Goal: Task Accomplishment & Management: Manage account settings

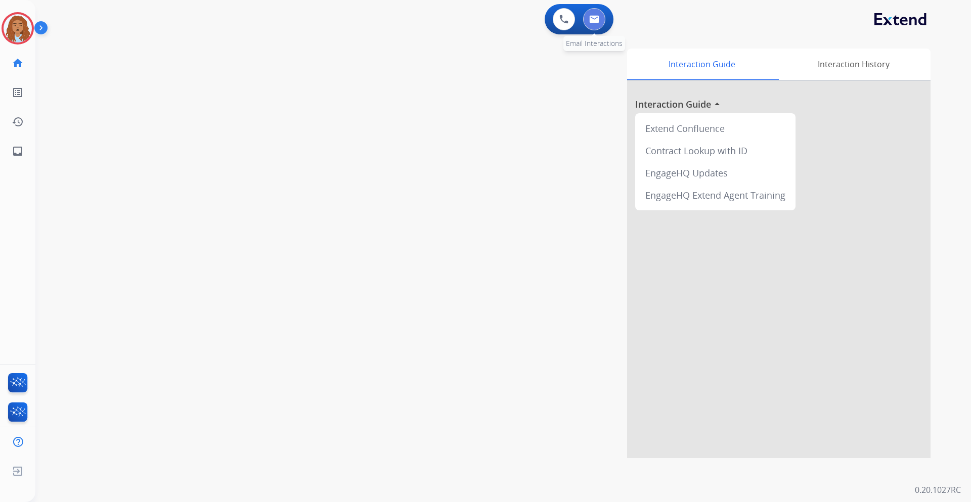
click at [589, 19] on img at bounding box center [594, 19] width 10 height 8
select select "**********"
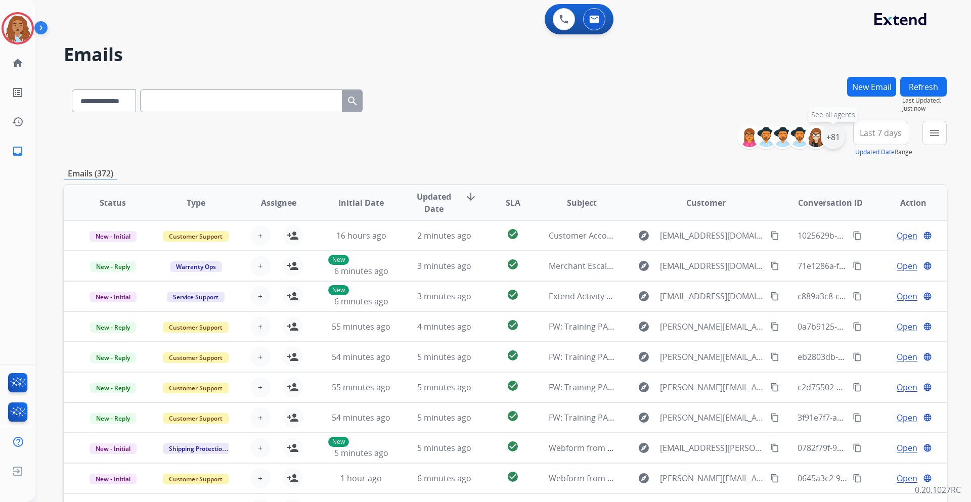
click at [832, 141] on div "+81" at bounding box center [833, 137] width 24 height 24
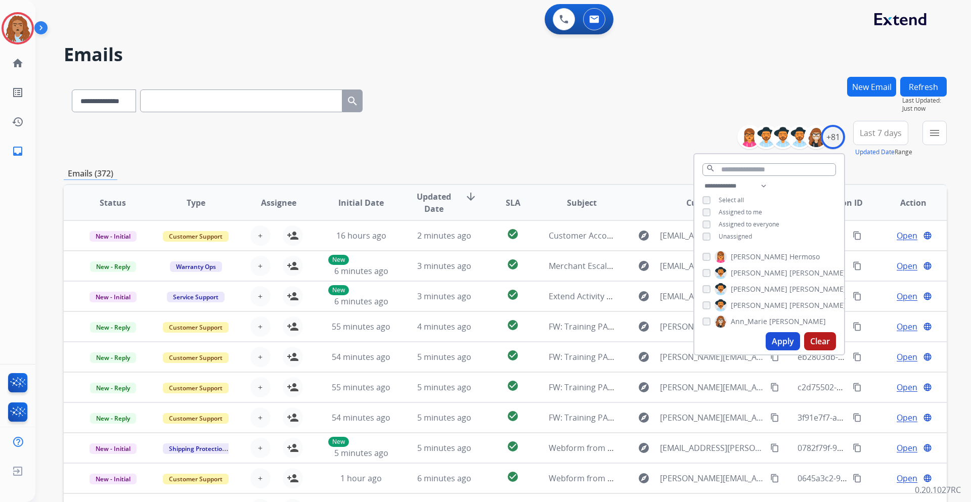
click at [775, 339] on button "Apply" at bounding box center [783, 341] width 34 height 18
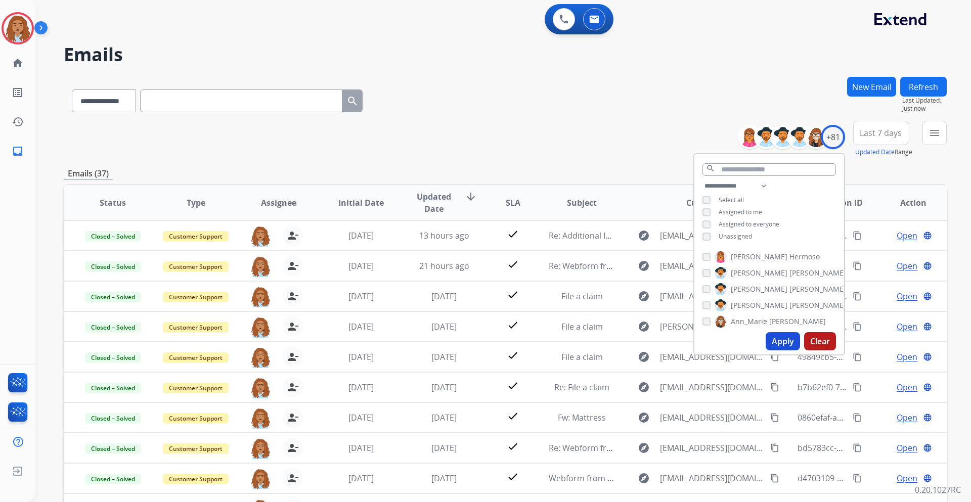
click at [663, 93] on div "**********" at bounding box center [505, 99] width 883 height 44
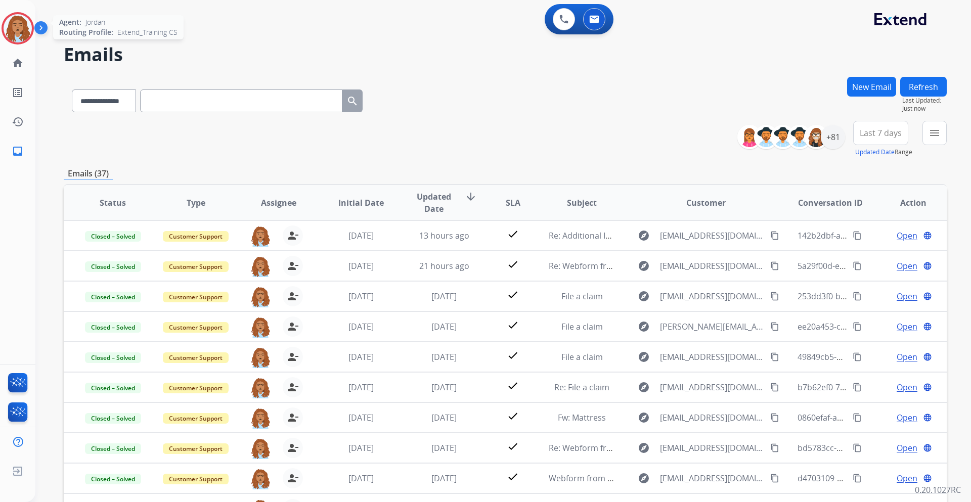
click at [18, 30] on img at bounding box center [18, 28] width 28 height 28
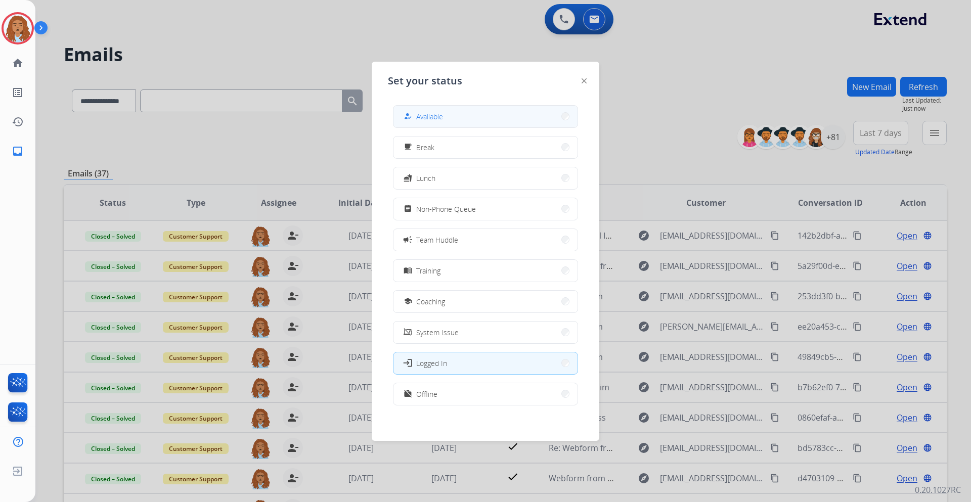
click at [457, 118] on button "how_to_reg Available" at bounding box center [486, 117] width 184 height 22
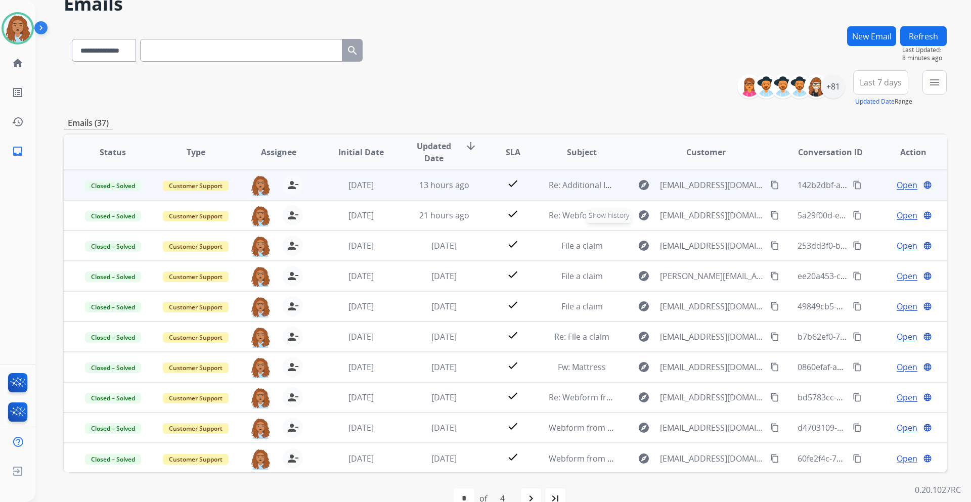
scroll to position [1, 0]
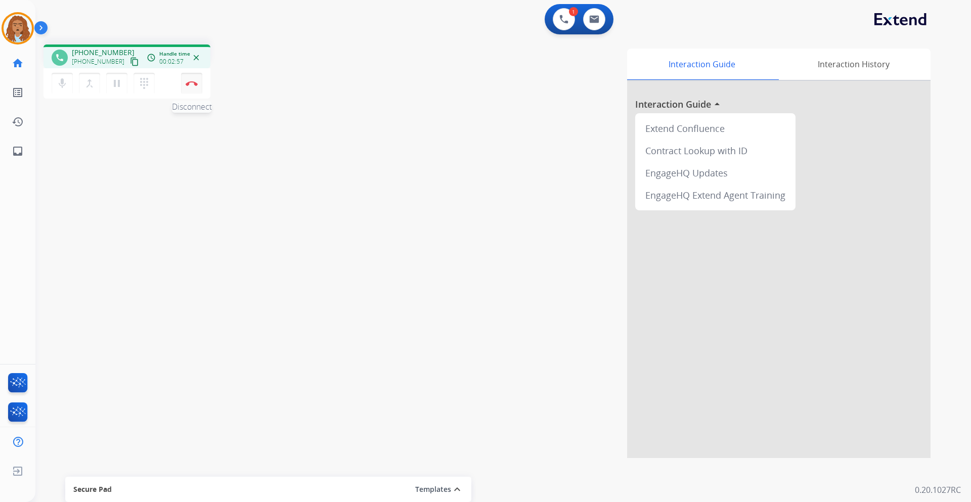
click at [191, 85] on img at bounding box center [192, 83] width 12 height 5
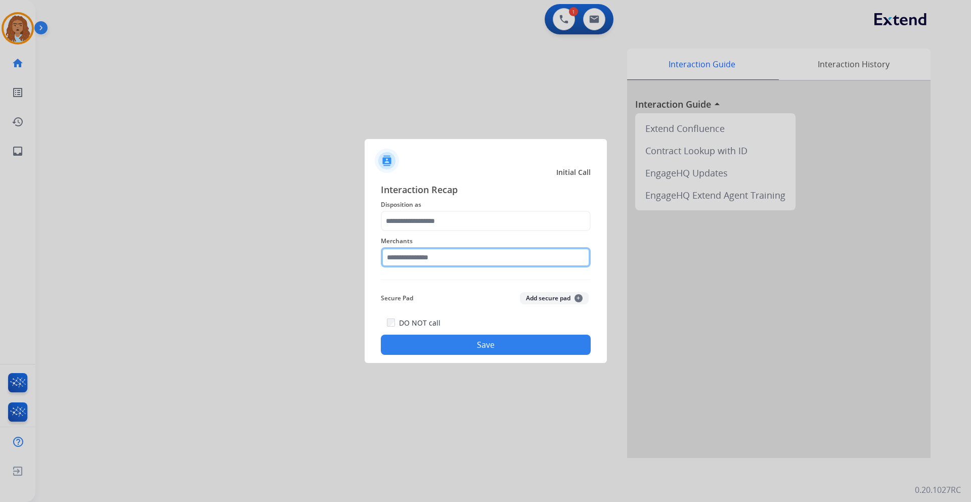
click at [412, 256] on input "text" at bounding box center [486, 257] width 210 height 20
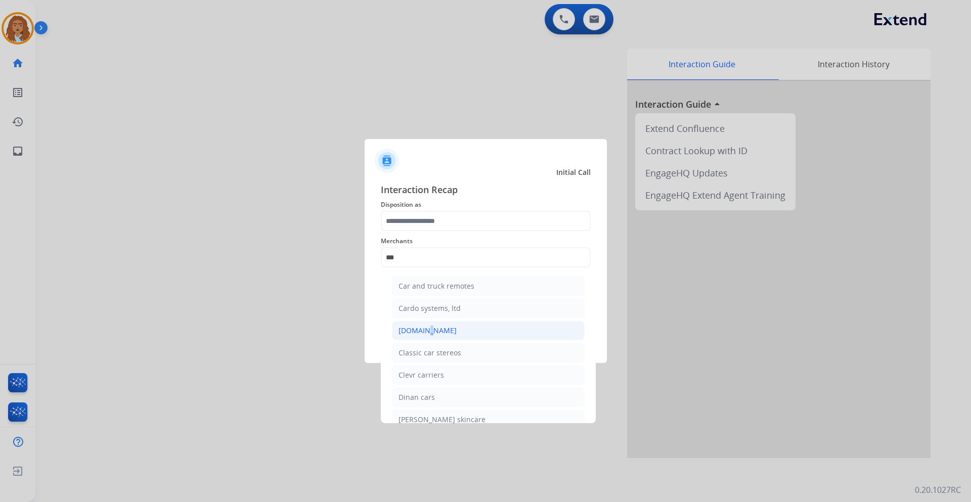
click at [422, 328] on div "[DOMAIN_NAME]" at bounding box center [428, 331] width 58 height 10
type input "**********"
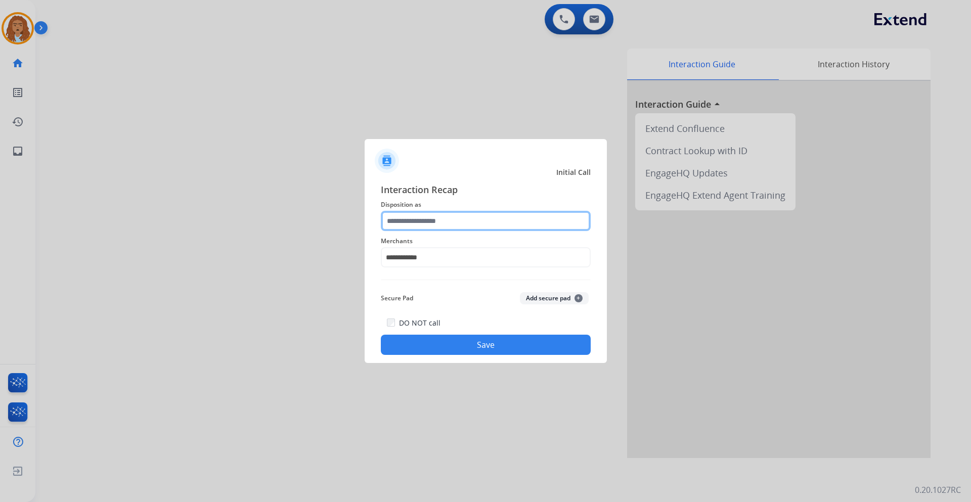
click at [485, 221] on input "text" at bounding box center [486, 221] width 210 height 20
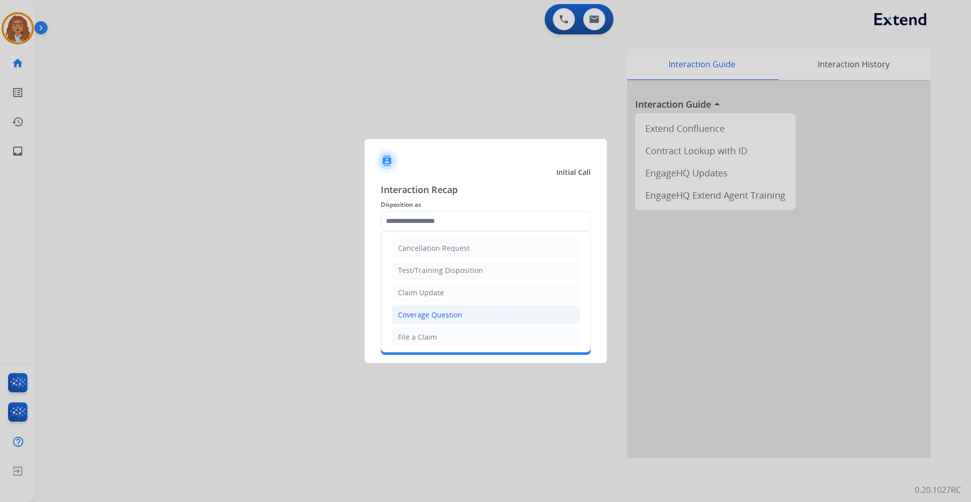
click at [434, 314] on div "Coverage Question" at bounding box center [430, 315] width 64 height 10
type input "**********"
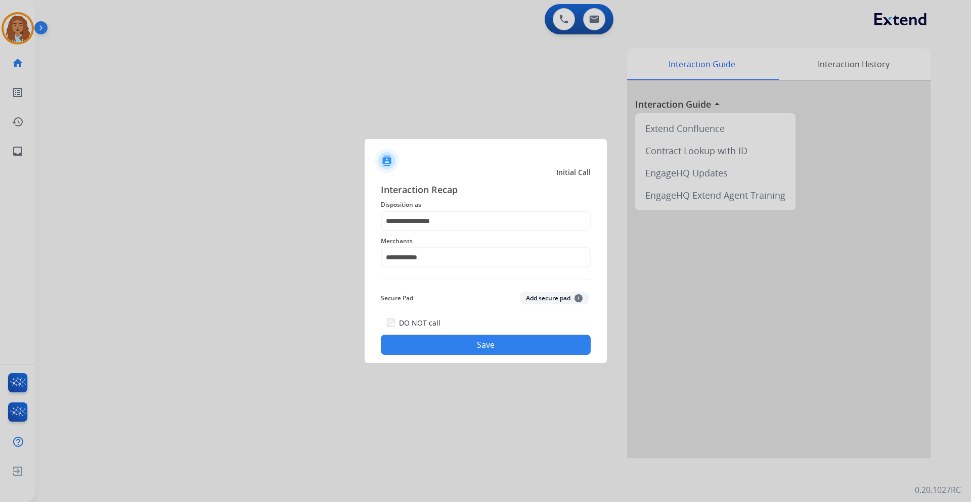
click at [460, 343] on button "Save" at bounding box center [486, 345] width 210 height 20
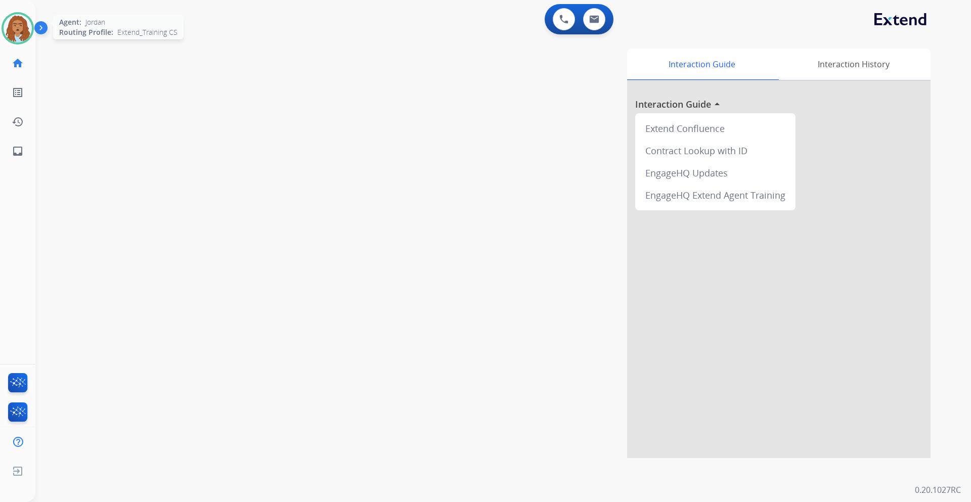
click at [15, 16] on img at bounding box center [18, 28] width 28 height 28
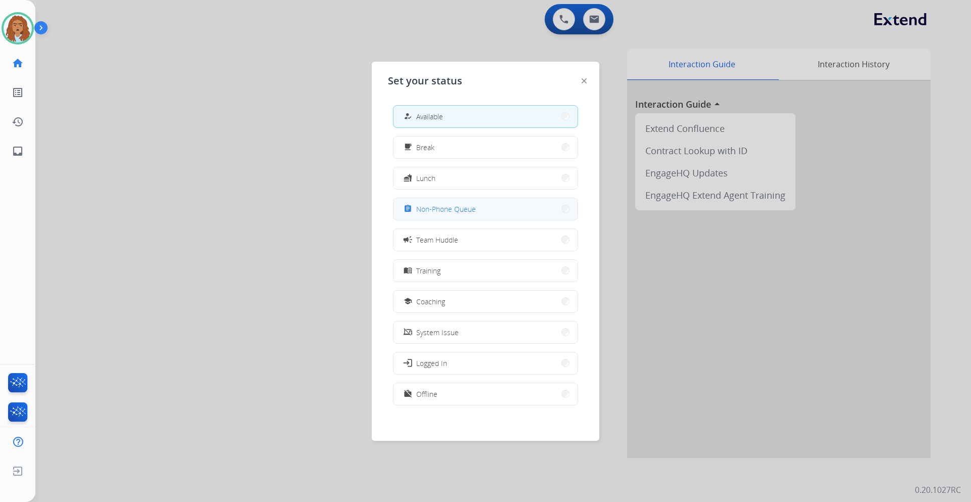
click at [462, 215] on button "assignment Non-Phone Queue" at bounding box center [486, 209] width 184 height 22
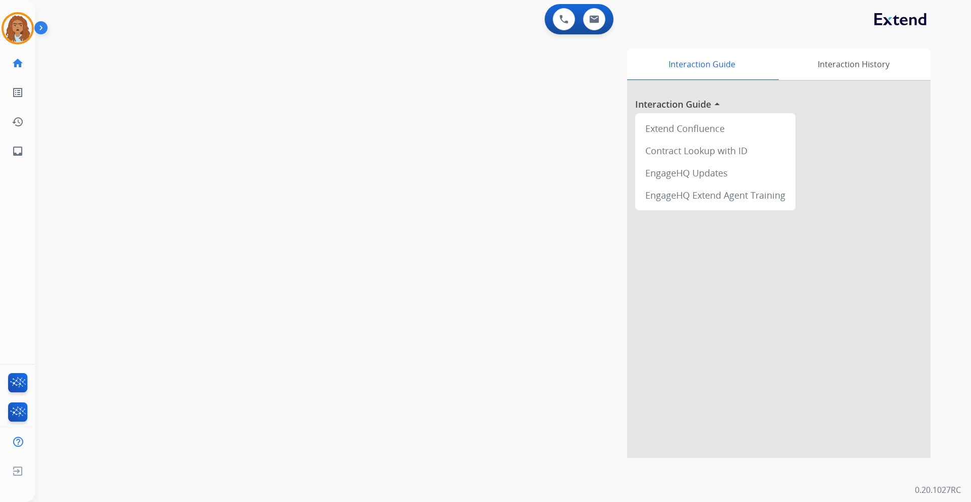
click at [423, 157] on div "Interaction Guide Interaction History Interaction Guide arrow_drop_up Extend Co…" at bounding box center [633, 254] width 596 height 410
click at [13, 21] on img at bounding box center [18, 28] width 28 height 28
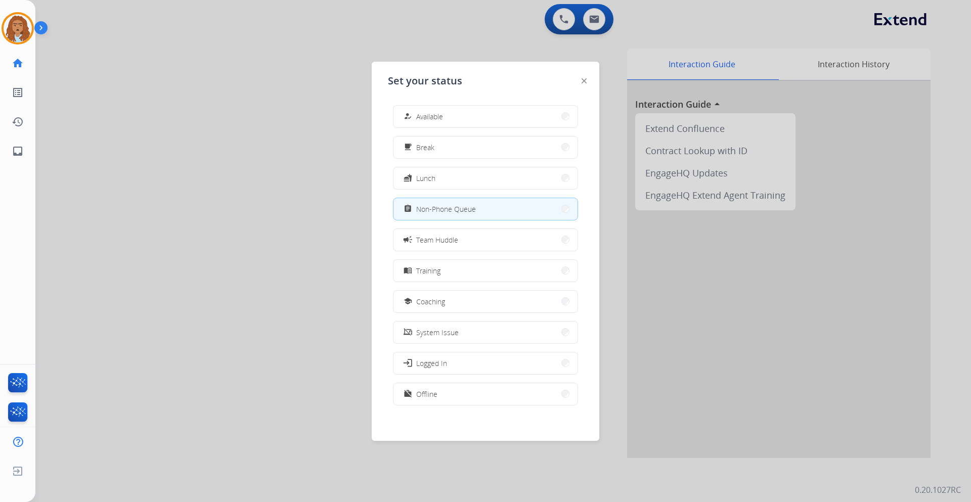
drag, startPoint x: 482, startPoint y: 114, endPoint x: 478, endPoint y: 102, distance: 13.1
click at [479, 104] on div "how_to_reg Available free_breakfast Break fastfood Lunch assignment Non-Phone Q…" at bounding box center [485, 256] width 195 height 319
click at [478, 102] on div "how_to_reg Available free_breakfast Break fastfood Lunch assignment Non-Phone Q…" at bounding box center [485, 256] width 195 height 319
click at [480, 105] on div "how_to_reg Available" at bounding box center [485, 116] width 185 height 23
click at [460, 126] on button "how_to_reg Available" at bounding box center [486, 117] width 184 height 22
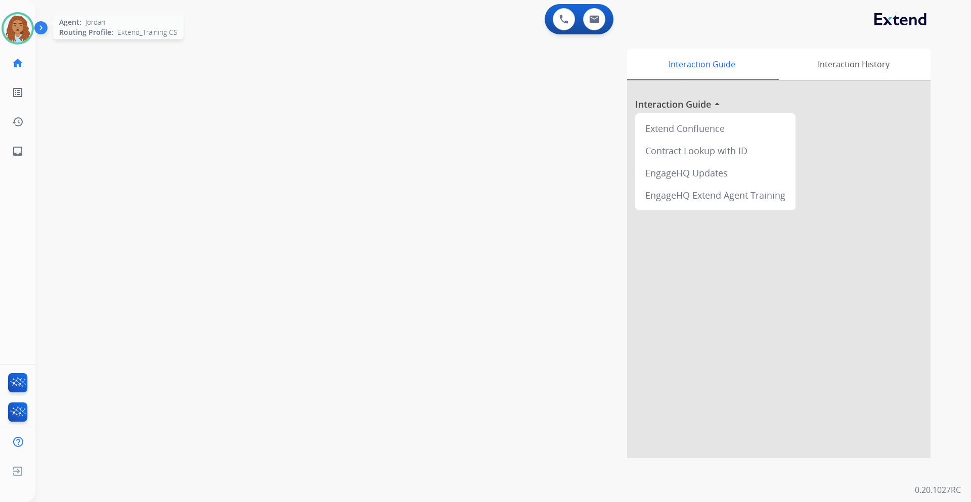
click at [17, 23] on img at bounding box center [18, 28] width 28 height 28
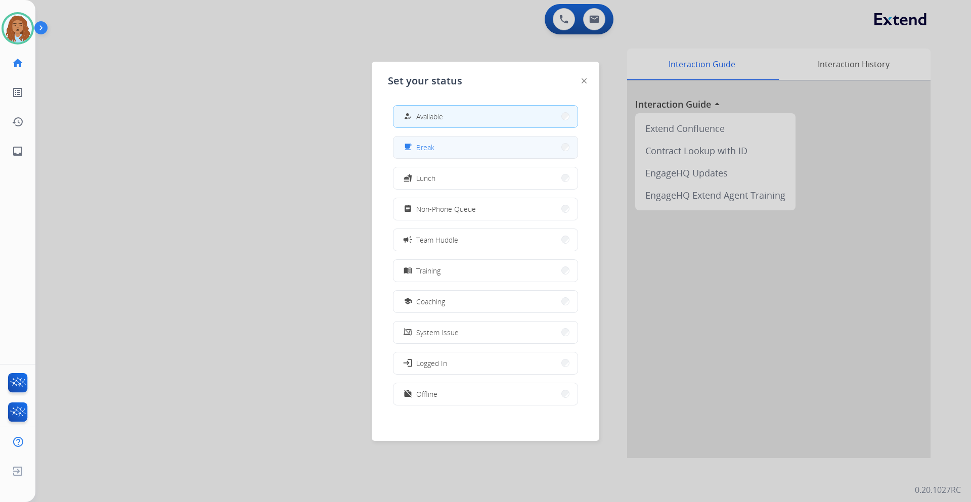
click at [475, 154] on button "free_breakfast Break" at bounding box center [486, 148] width 184 height 22
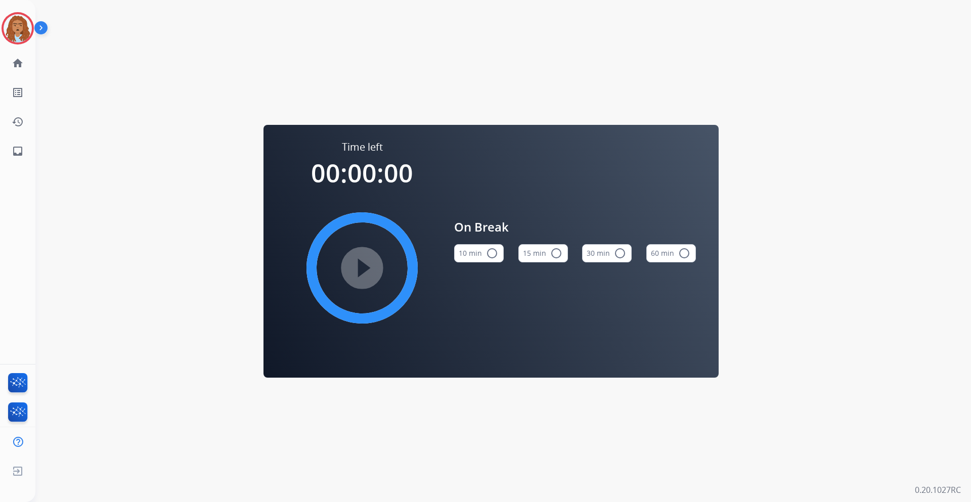
click at [475, 154] on div "On Break 10 min radio_button_unchecked 15 min radio_button_unchecked 30 min rad…" at bounding box center [575, 244] width 242 height 209
click at [20, 22] on img at bounding box center [18, 28] width 28 height 28
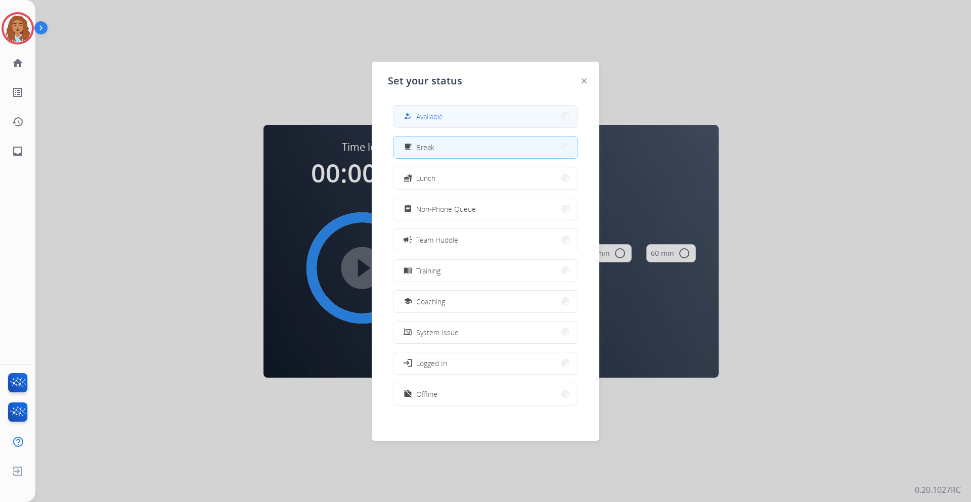
click at [450, 109] on button "how_to_reg Available" at bounding box center [486, 117] width 184 height 22
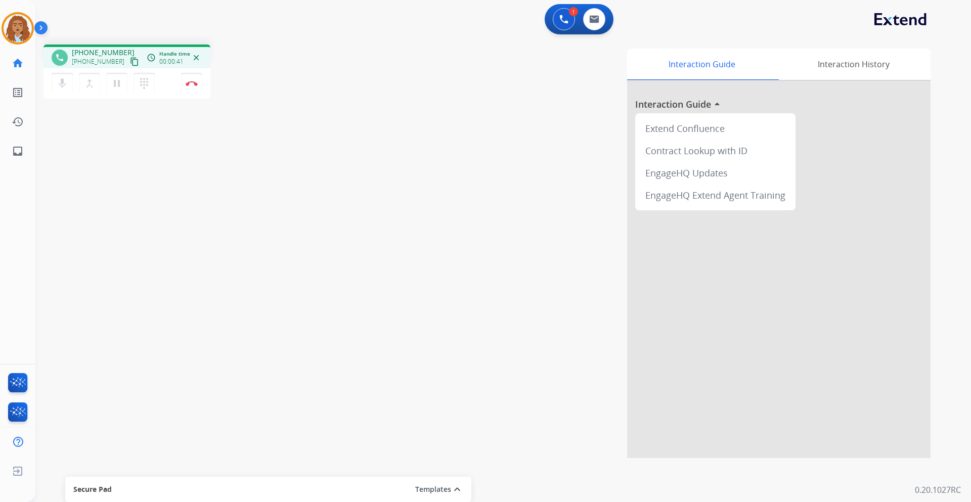
click at [130, 63] on mat-icon "content_copy" at bounding box center [134, 61] width 9 height 9
click at [116, 89] on mat-icon "pause" at bounding box center [117, 83] width 12 height 12
click at [114, 84] on mat-icon "play_arrow" at bounding box center [117, 83] width 12 height 12
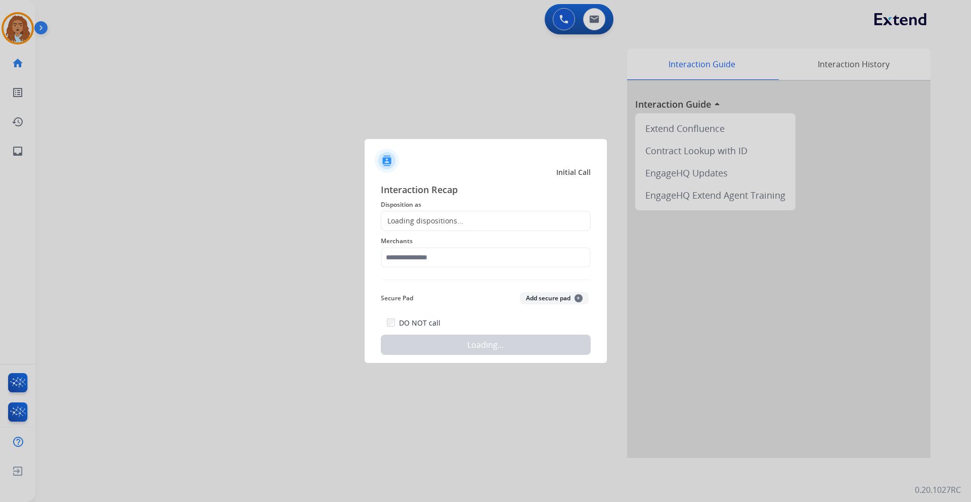
click at [188, 84] on div at bounding box center [485, 251] width 971 height 502
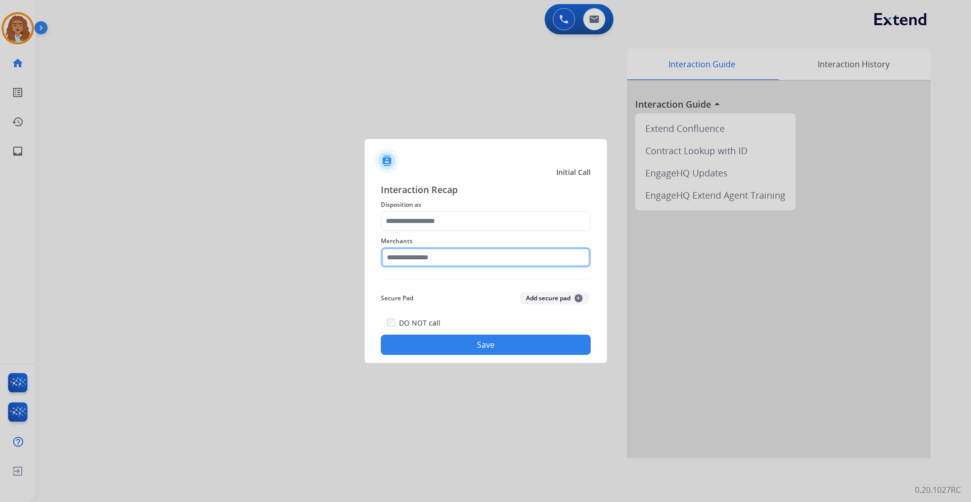
click at [430, 256] on input "text" at bounding box center [486, 257] width 210 height 20
click at [504, 263] on input "text" at bounding box center [486, 257] width 210 height 20
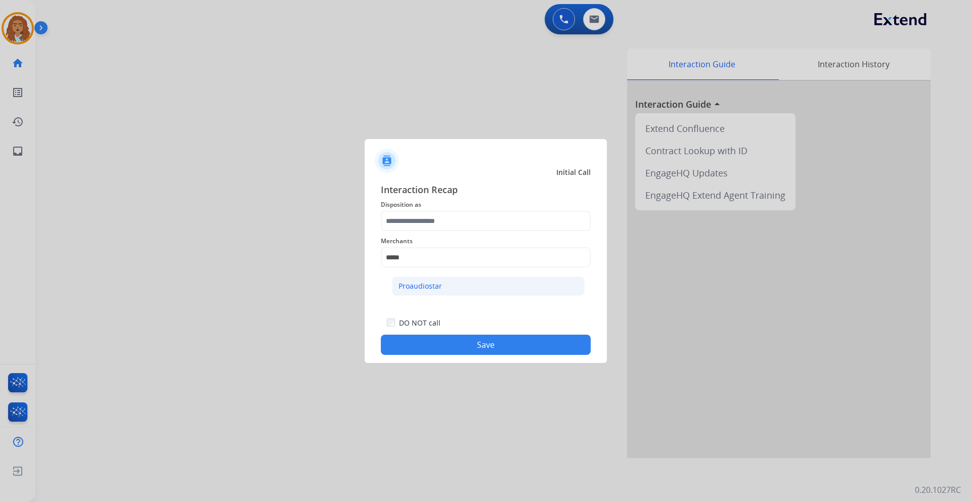
click at [475, 292] on li "Proaudiostar" at bounding box center [488, 286] width 193 height 19
type input "**********"
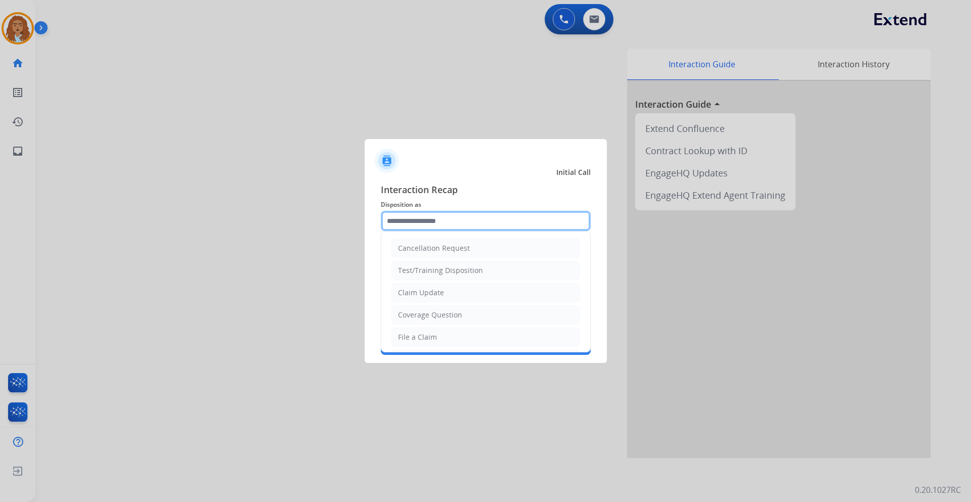
click at [465, 220] on input "text" at bounding box center [486, 221] width 210 height 20
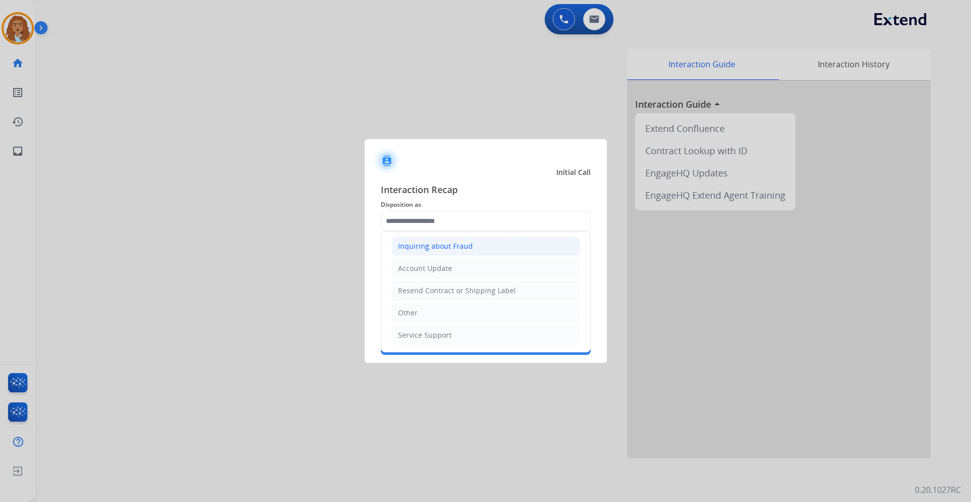
click at [493, 240] on li "Inquiring about Fraud" at bounding box center [486, 246] width 189 height 19
type input "**********"
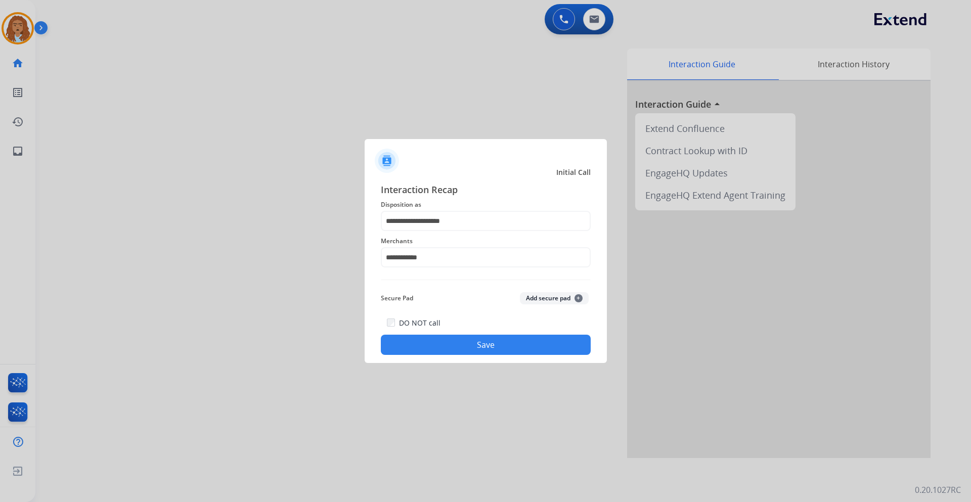
click at [486, 346] on button "Save" at bounding box center [486, 345] width 210 height 20
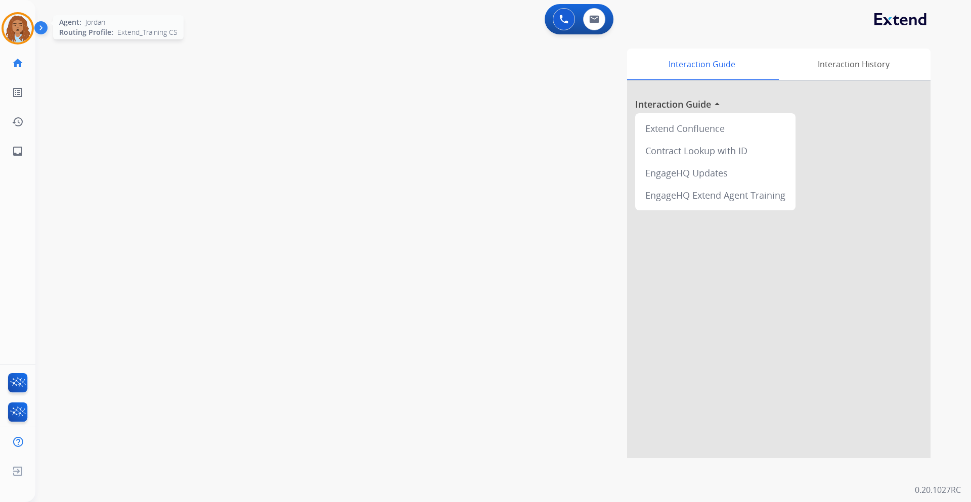
click at [29, 38] on div at bounding box center [18, 28] width 32 height 32
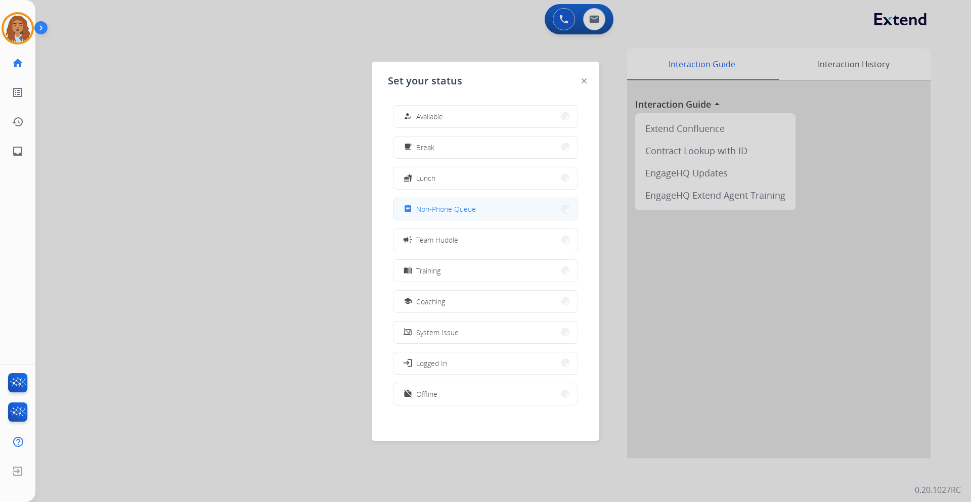
click at [513, 212] on button "assignment Non-Phone Queue" at bounding box center [486, 209] width 184 height 22
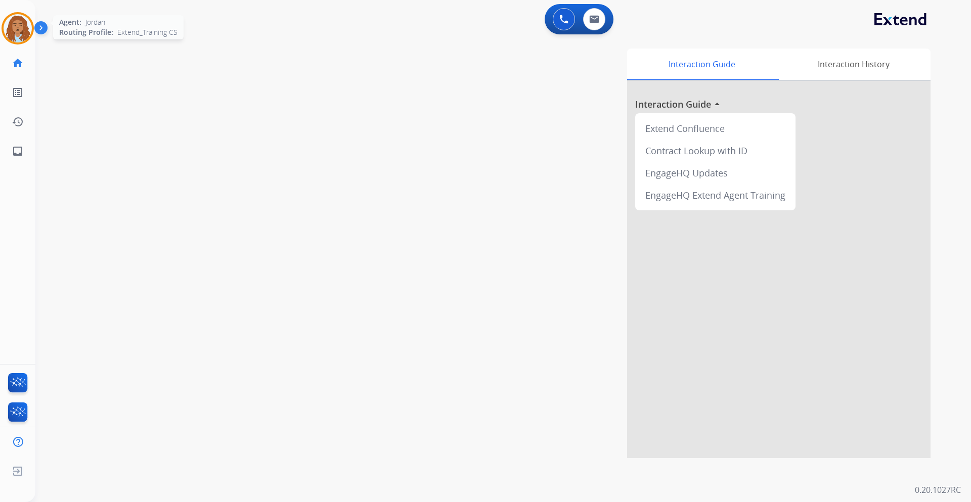
click at [24, 26] on img at bounding box center [18, 28] width 28 height 28
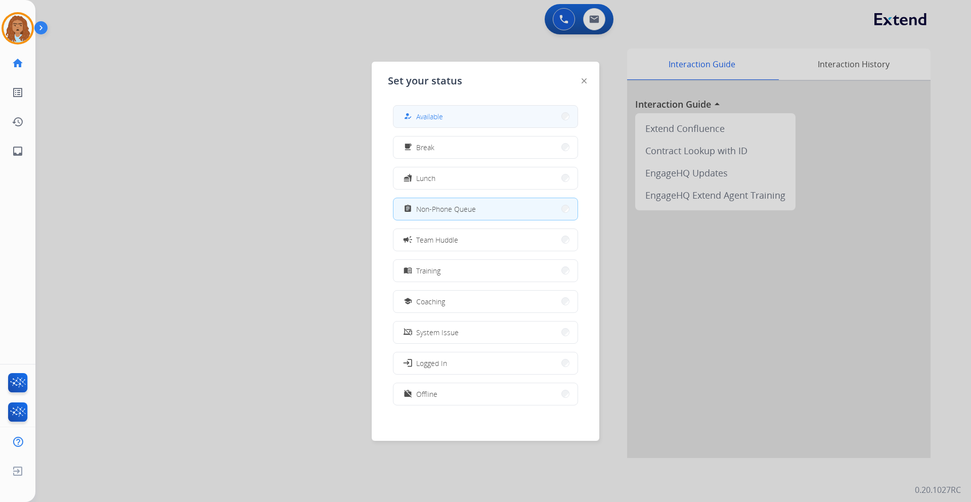
click at [465, 118] on button "how_to_reg Available" at bounding box center [486, 117] width 184 height 22
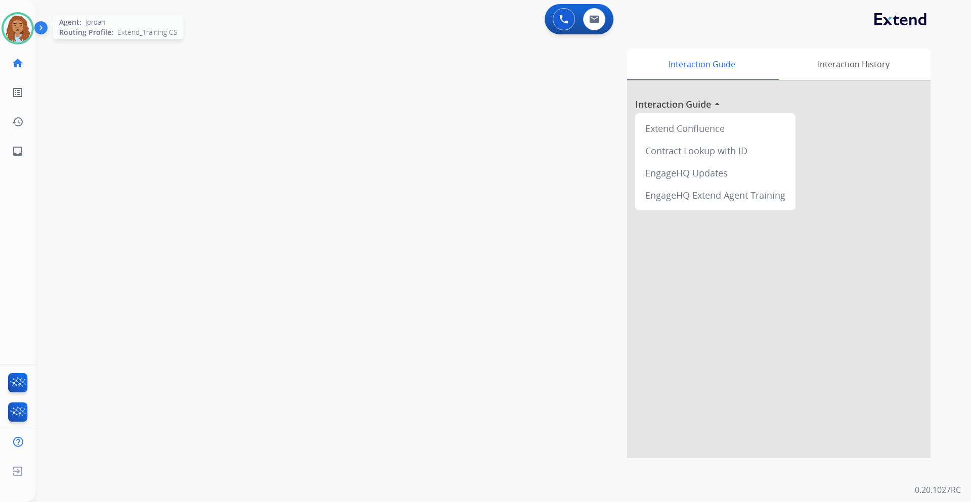
click at [8, 36] on img at bounding box center [18, 28] width 28 height 28
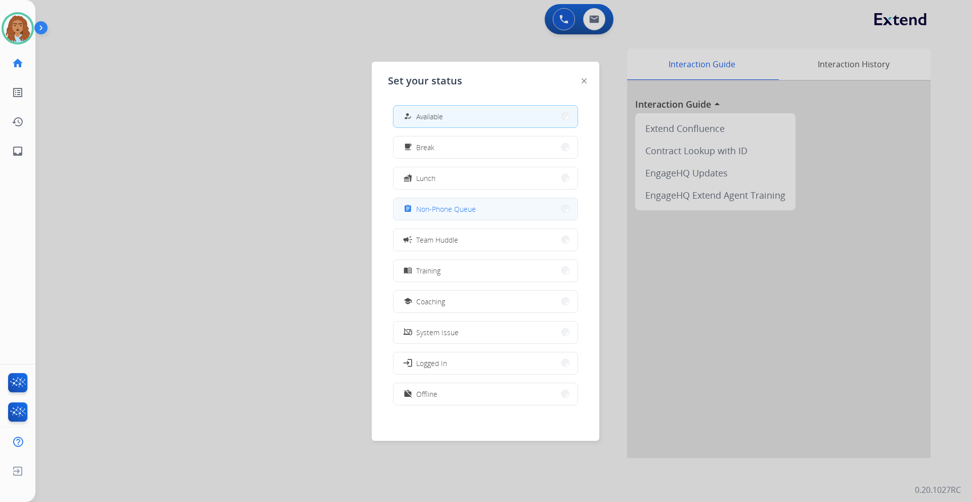
click at [462, 205] on span "Non-Phone Queue" at bounding box center [446, 209] width 60 height 11
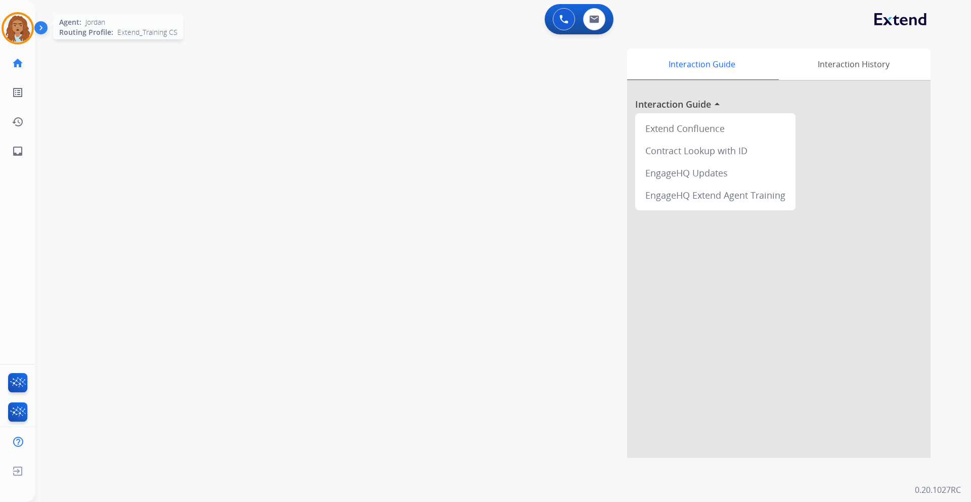
click at [26, 27] on img at bounding box center [18, 28] width 28 height 28
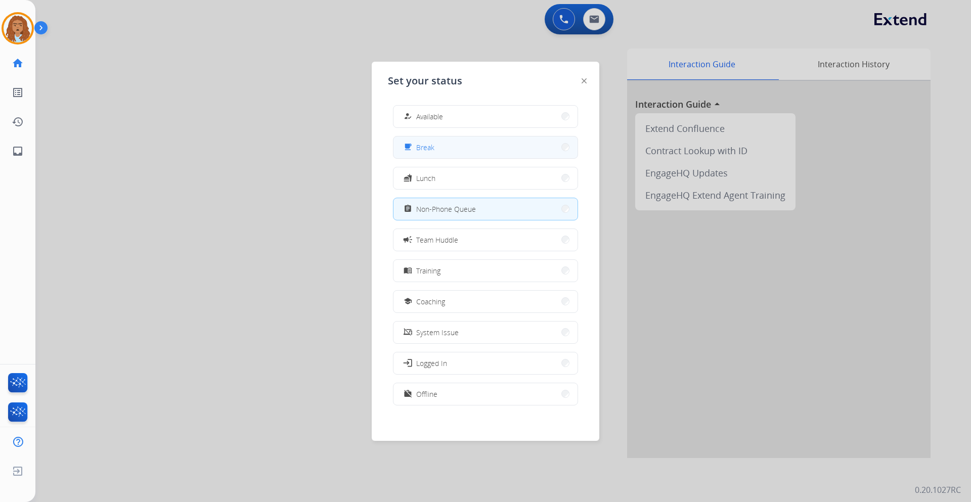
click at [422, 146] on span "Break" at bounding box center [425, 147] width 18 height 11
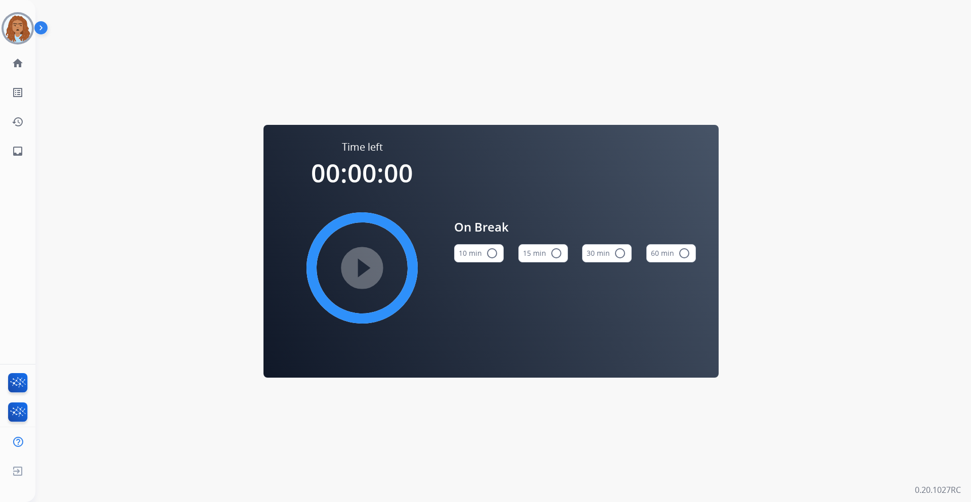
click at [422, 146] on div "Time left 00:00:00 play_circle_filled" at bounding box center [362, 244] width 152 height 209
click at [16, 30] on img at bounding box center [18, 28] width 28 height 28
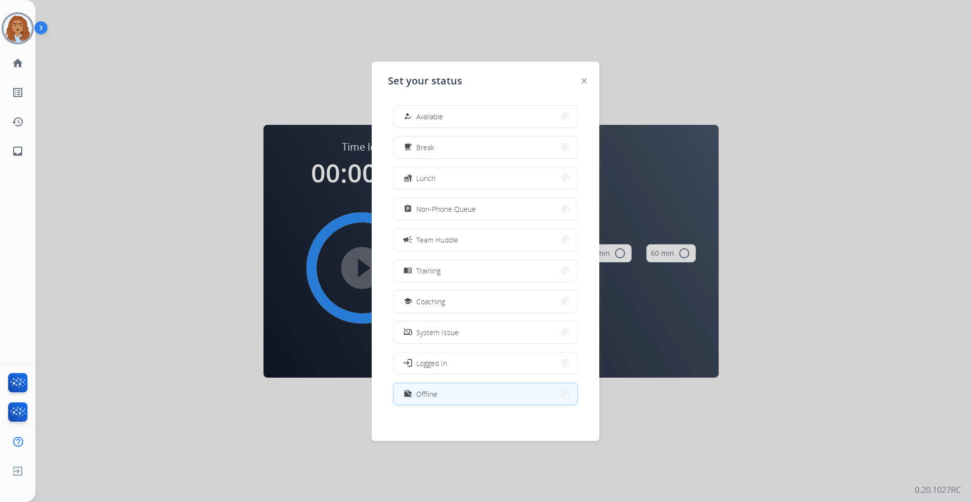
click at [426, 129] on div "how_to_reg Available free_breakfast Break fastfood Lunch assignment Non-Phone Q…" at bounding box center [485, 256] width 195 height 319
click at [426, 120] on span "Available" at bounding box center [429, 116] width 27 height 11
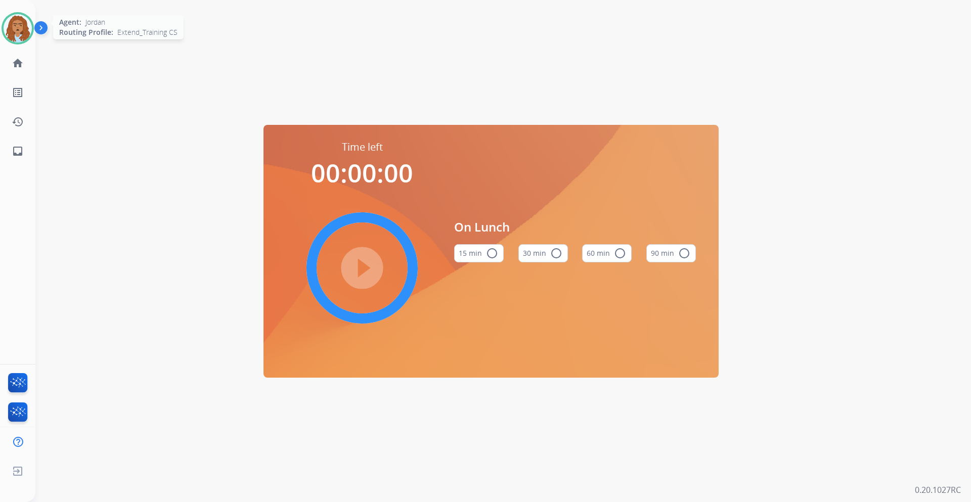
click at [19, 30] on img at bounding box center [18, 28] width 28 height 28
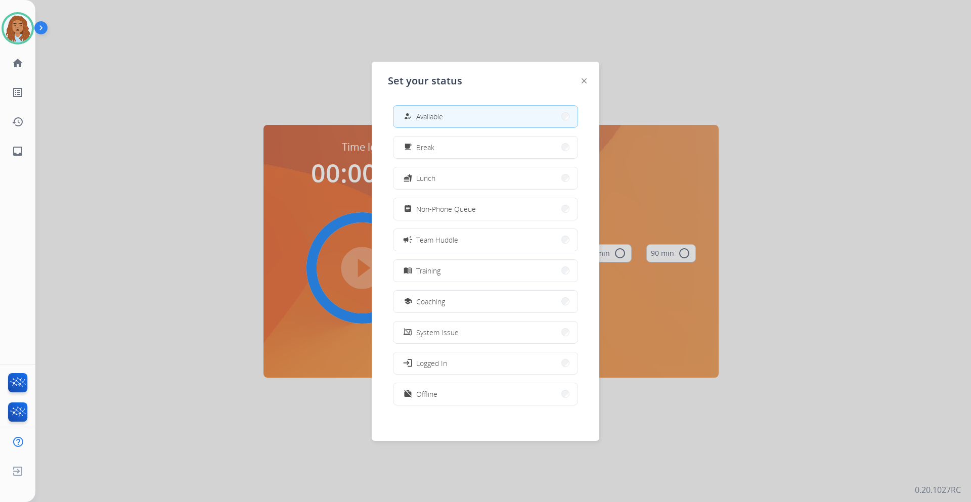
click at [466, 113] on button "how_to_reg Available" at bounding box center [486, 117] width 184 height 22
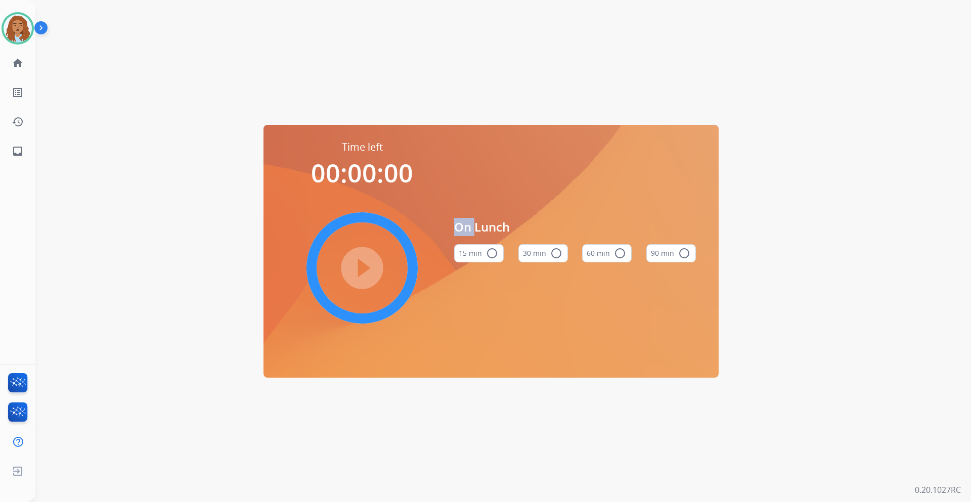
click at [466, 113] on div "Time left 00:00:00 play_circle_filled On Lunch 15 min radio_button_unchecked 30…" at bounding box center [491, 251] width 912 height 502
click at [14, 68] on mat-icon "home" at bounding box center [18, 63] width 12 height 12
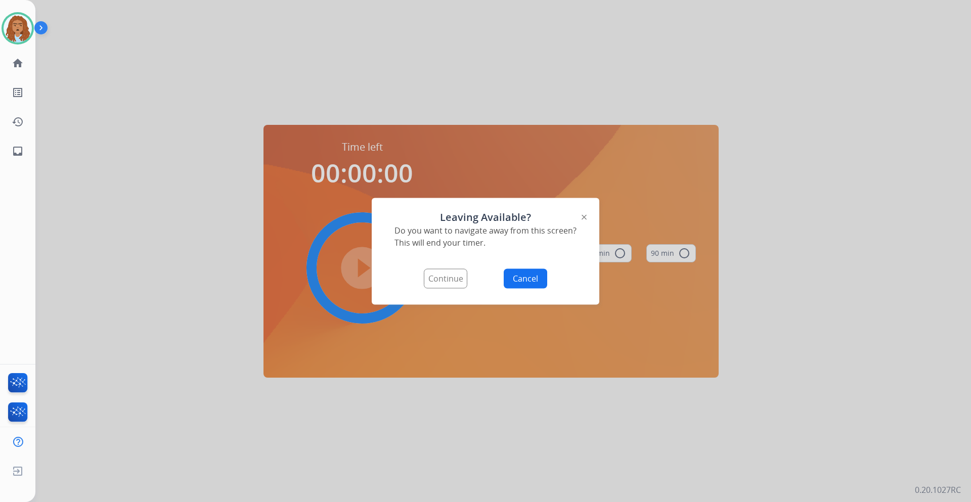
click at [429, 281] on button "Continue" at bounding box center [446, 279] width 44 height 20
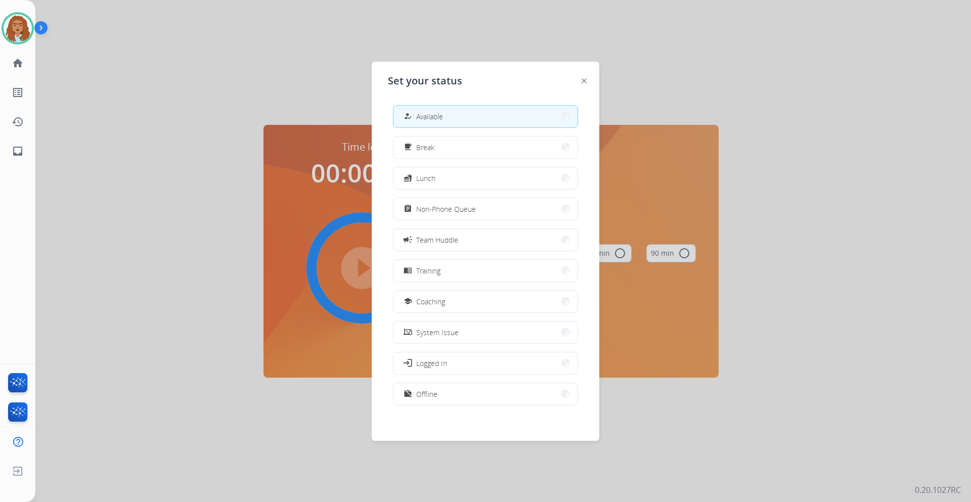
click at [422, 123] on button "how_to_reg Available" at bounding box center [486, 117] width 184 height 22
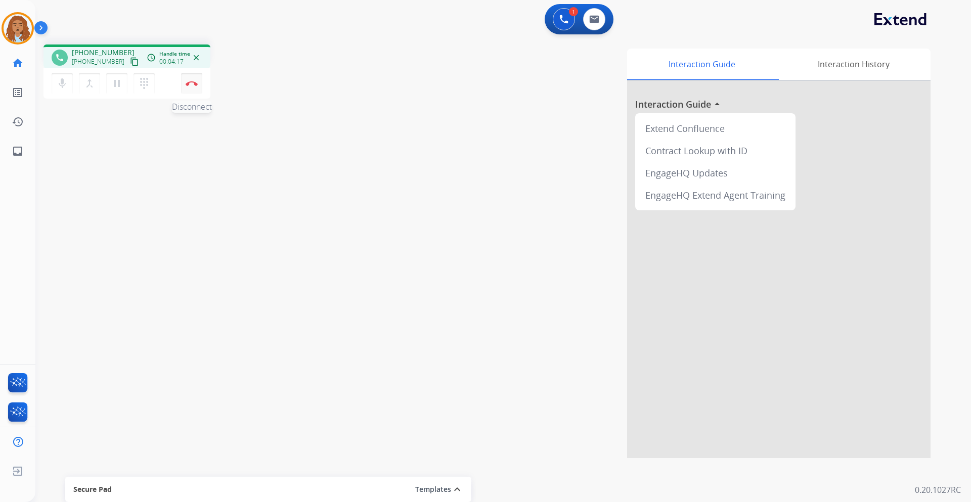
click at [192, 91] on button "Disconnect" at bounding box center [191, 83] width 21 height 21
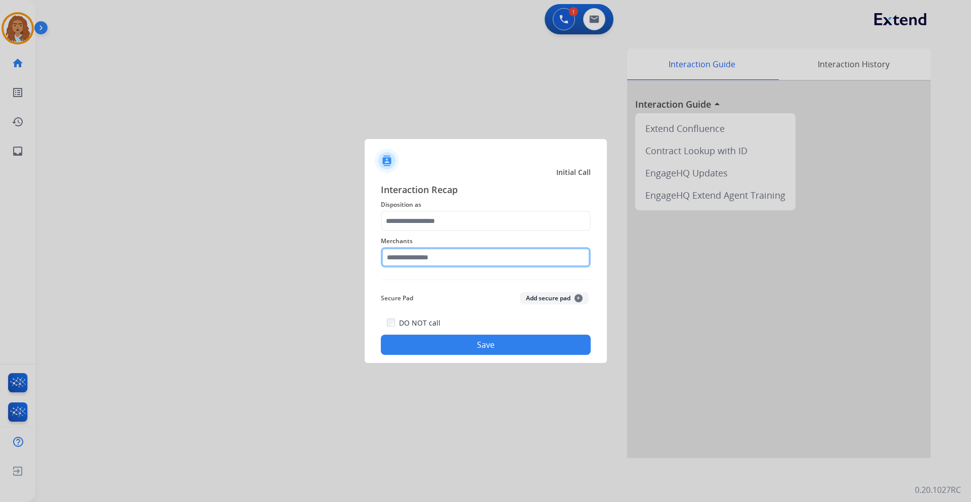
click at [440, 263] on input "text" at bounding box center [486, 257] width 210 height 20
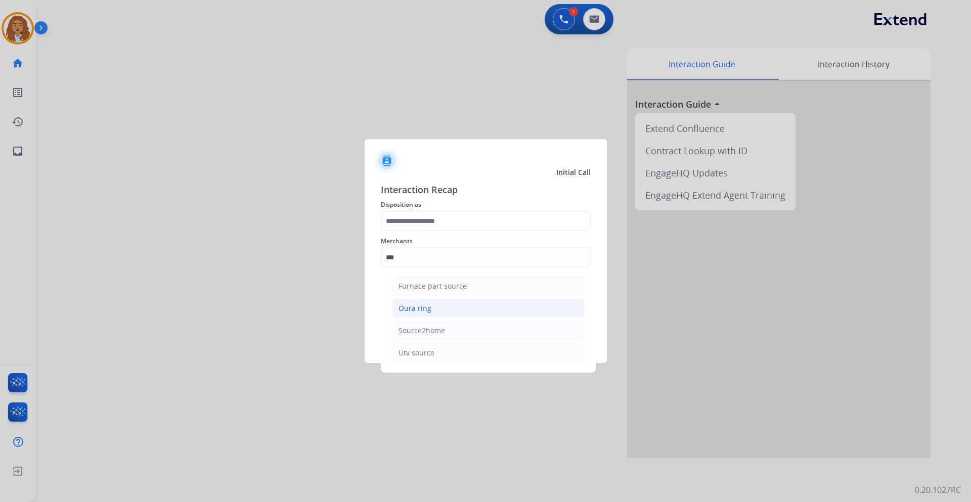
click at [447, 304] on li "Oura ring" at bounding box center [488, 308] width 193 height 19
type input "*********"
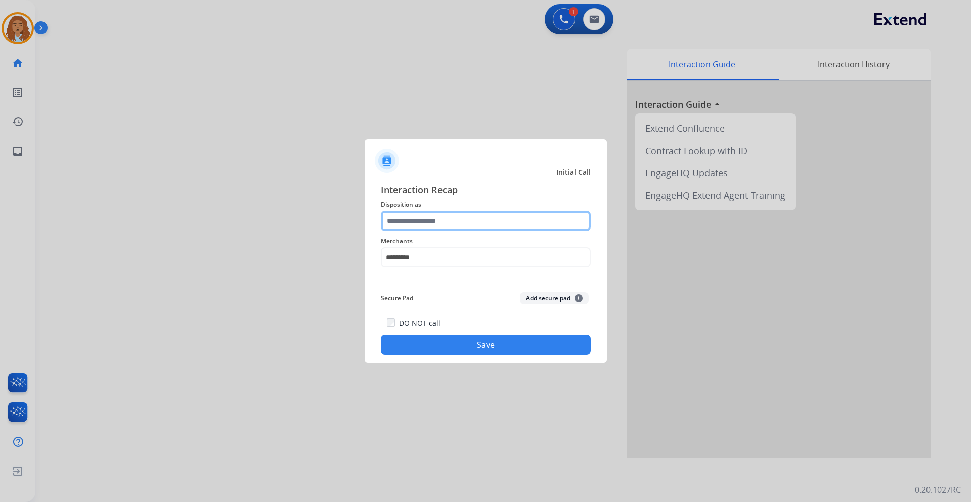
click at [447, 220] on input "text" at bounding box center [486, 221] width 210 height 20
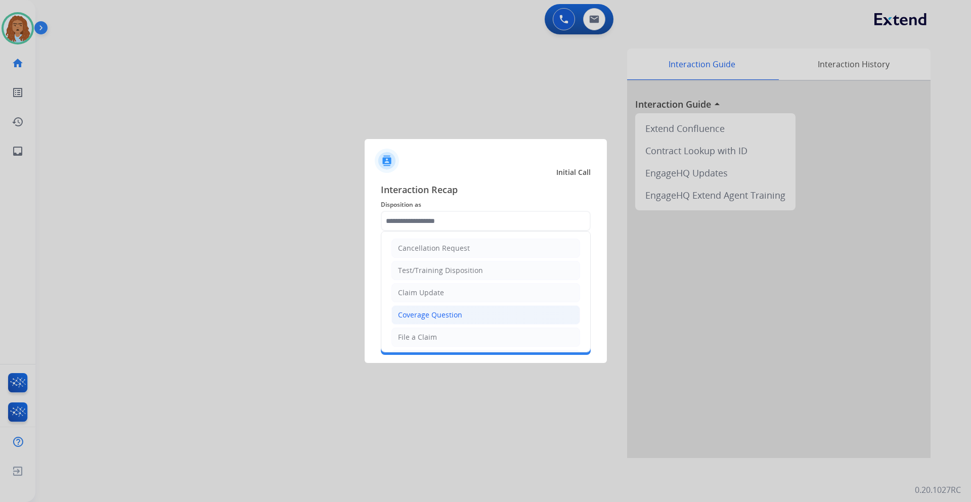
click at [461, 317] on li "Coverage Question" at bounding box center [486, 315] width 189 height 19
type input "**********"
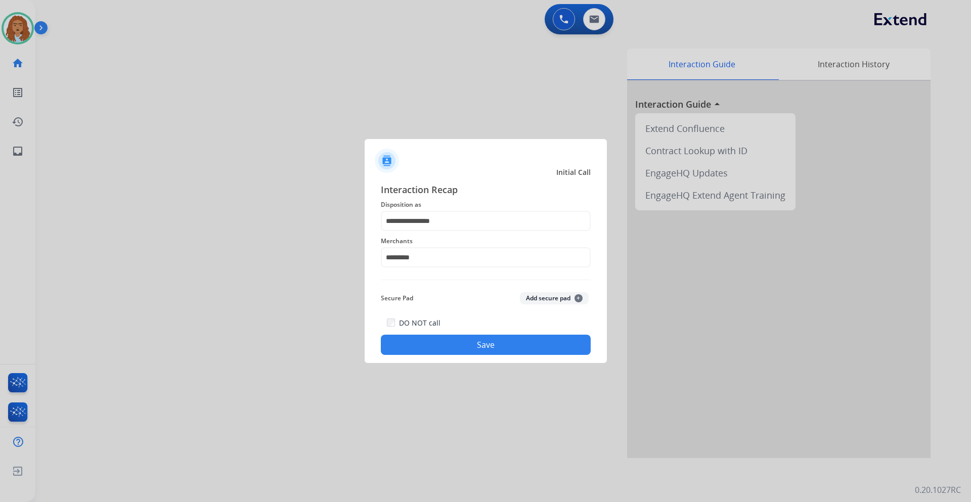
click at [468, 345] on button "Save" at bounding box center [486, 345] width 210 height 20
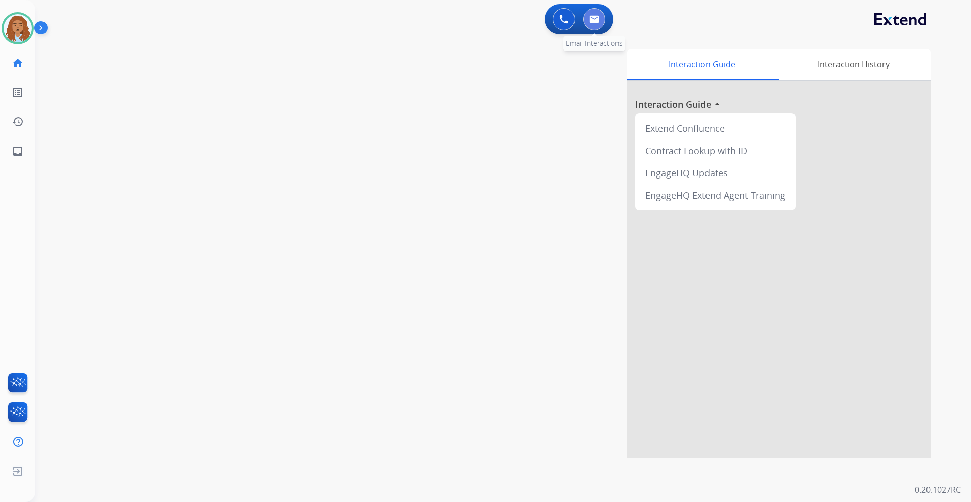
click at [599, 18] on img at bounding box center [594, 19] width 10 height 8
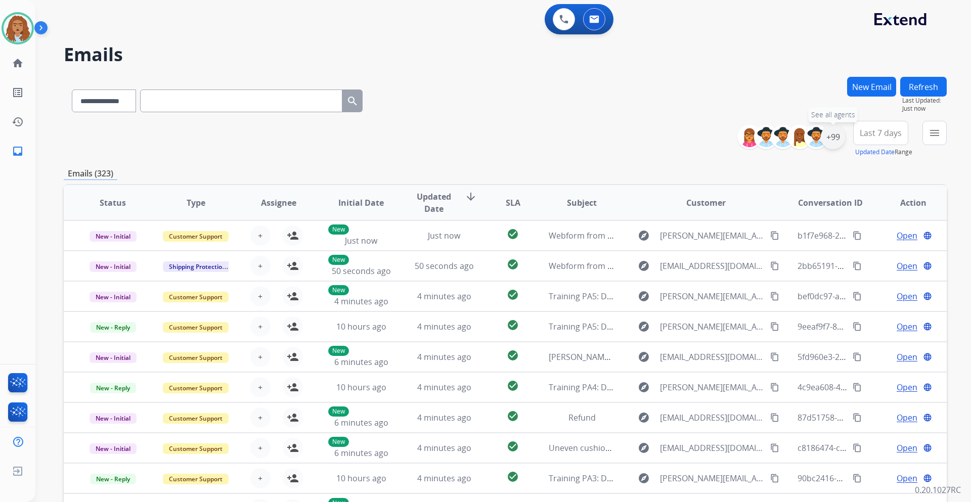
click at [835, 143] on div "+99" at bounding box center [833, 137] width 24 height 24
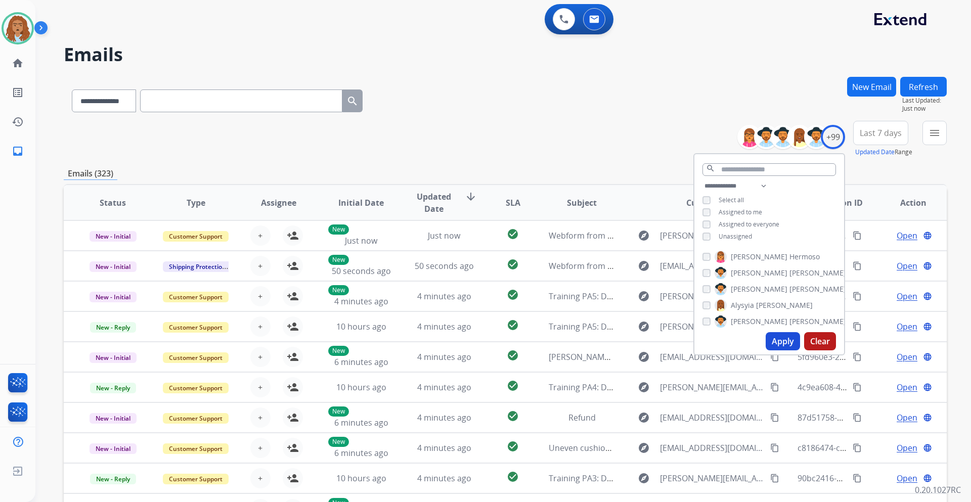
click at [779, 338] on button "Apply" at bounding box center [783, 341] width 34 height 18
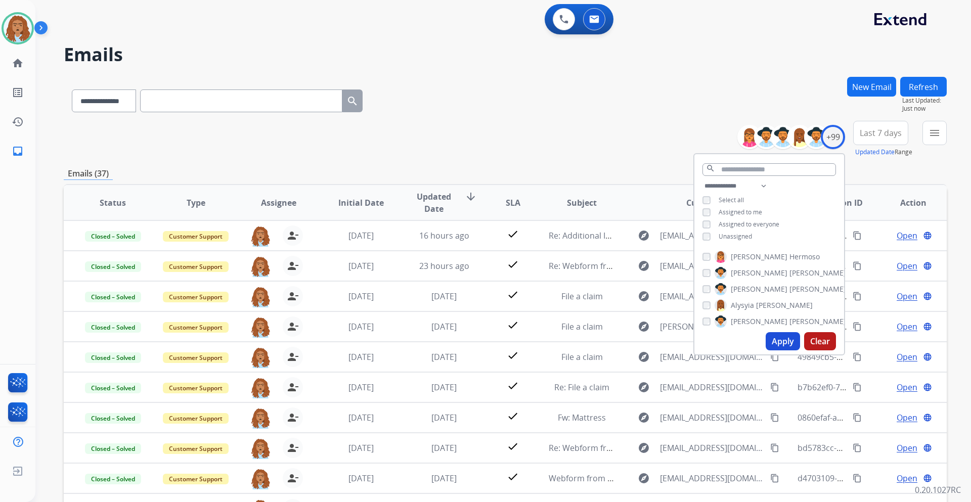
click at [534, 143] on div "**********" at bounding box center [505, 139] width 883 height 36
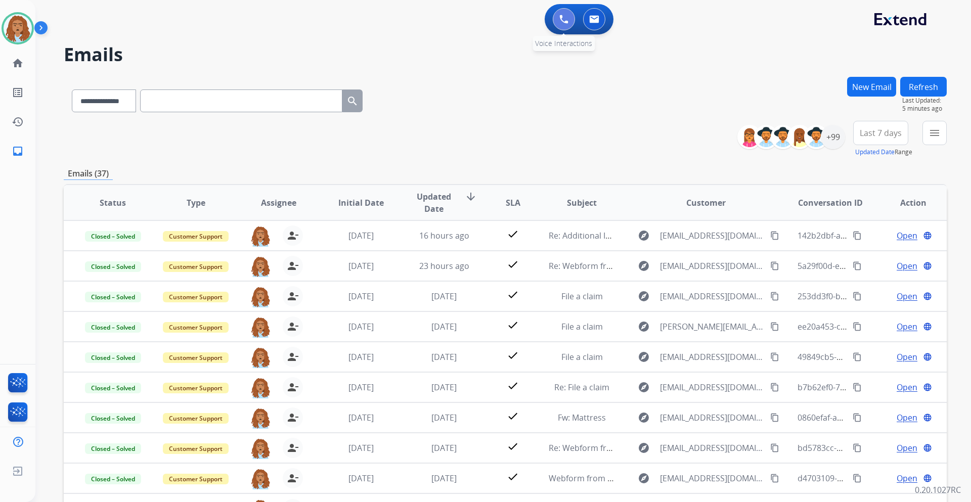
click at [559, 21] on button at bounding box center [564, 19] width 22 height 22
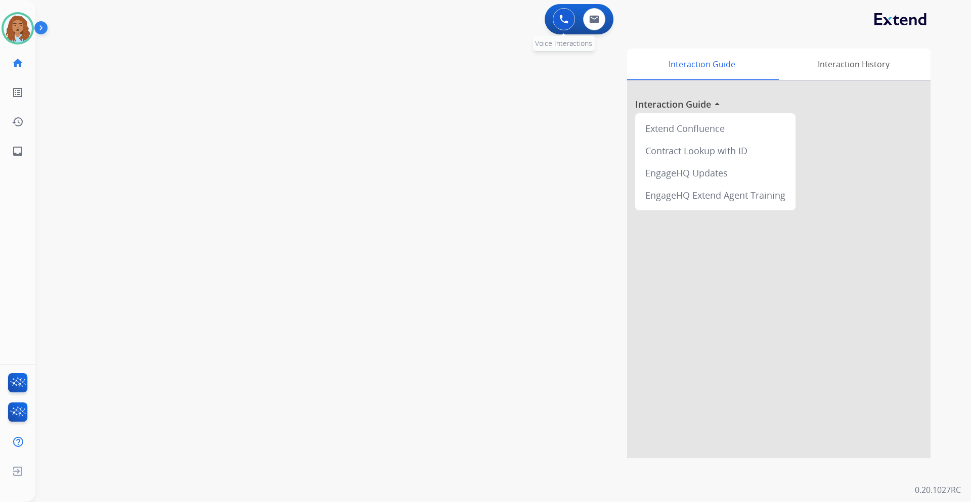
click at [563, 11] on button at bounding box center [564, 19] width 22 height 22
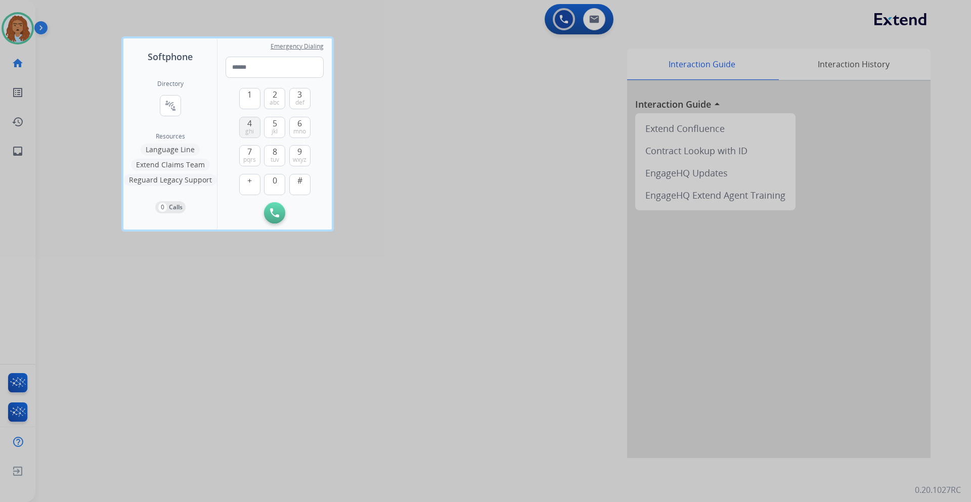
click at [255, 121] on button "4 ghi" at bounding box center [249, 127] width 21 height 21
click at [253, 97] on button "1" at bounding box center [249, 98] width 21 height 21
click at [271, 94] on button "2 abc" at bounding box center [274, 98] width 21 height 21
click at [303, 101] on span "def" at bounding box center [299, 103] width 9 height 8
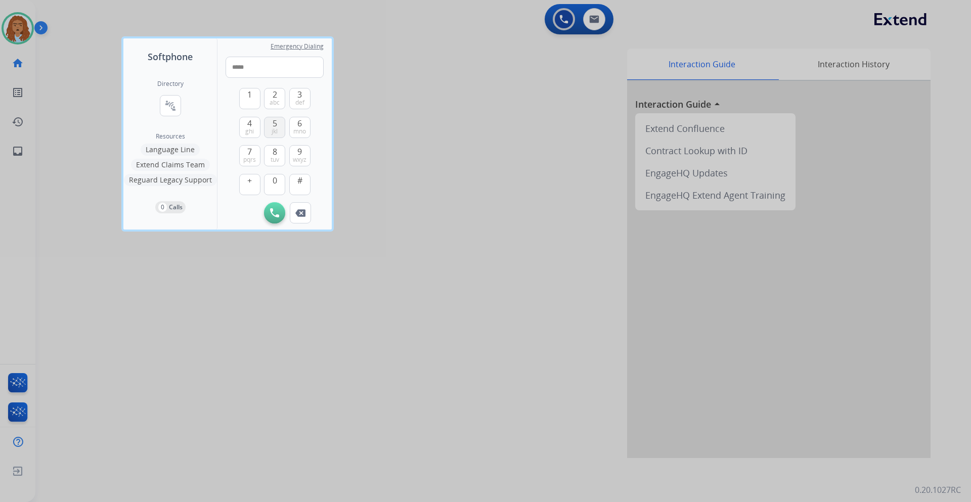
click at [284, 130] on button "5 jkl" at bounding box center [274, 127] width 21 height 21
drag, startPoint x: 257, startPoint y: 160, endPoint x: 256, endPoint y: 143, distance: 16.7
click at [256, 160] on button "7 pqrs" at bounding box center [249, 155] width 21 height 21
click at [274, 101] on span "abc" at bounding box center [275, 103] width 10 height 8
click at [277, 122] on span "5" at bounding box center [275, 123] width 5 height 12
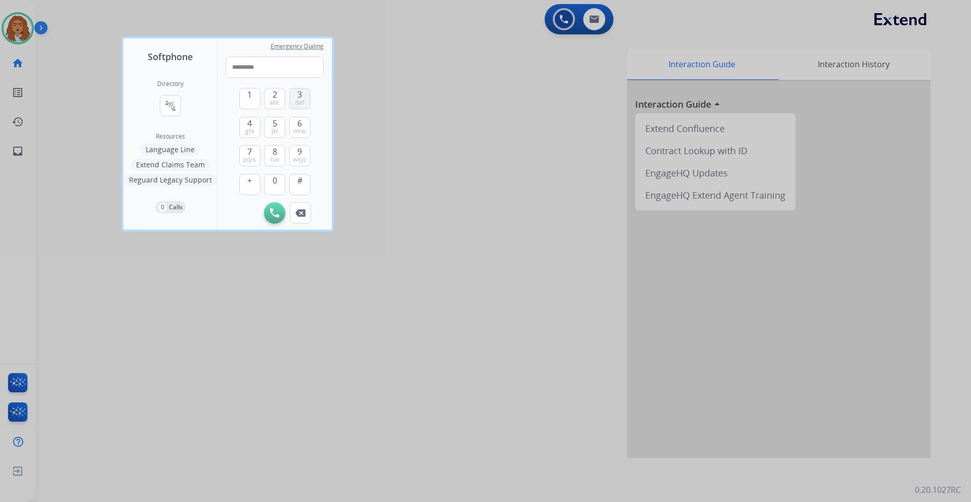
click at [297, 90] on button "3 def" at bounding box center [299, 98] width 21 height 21
type input "**********"
click at [273, 221] on button "Initiate Call" at bounding box center [274, 212] width 21 height 21
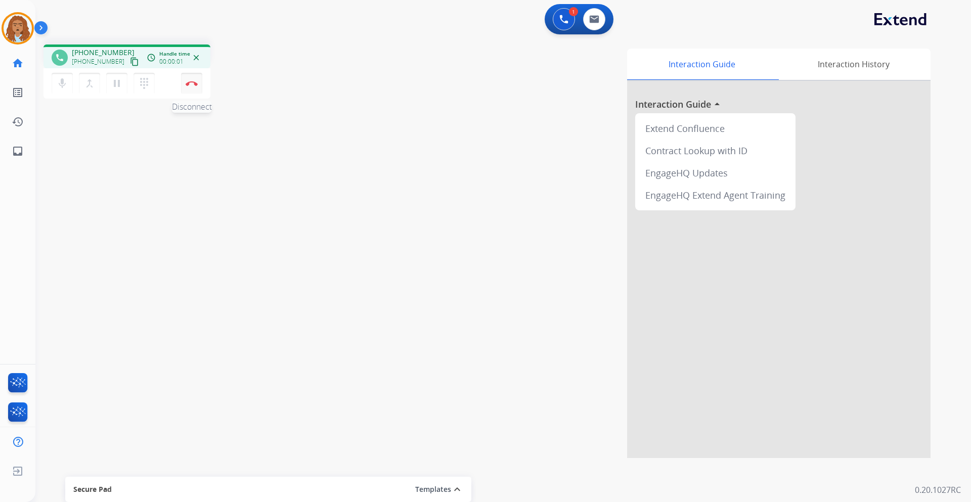
click at [196, 79] on button "Disconnect" at bounding box center [191, 83] width 21 height 21
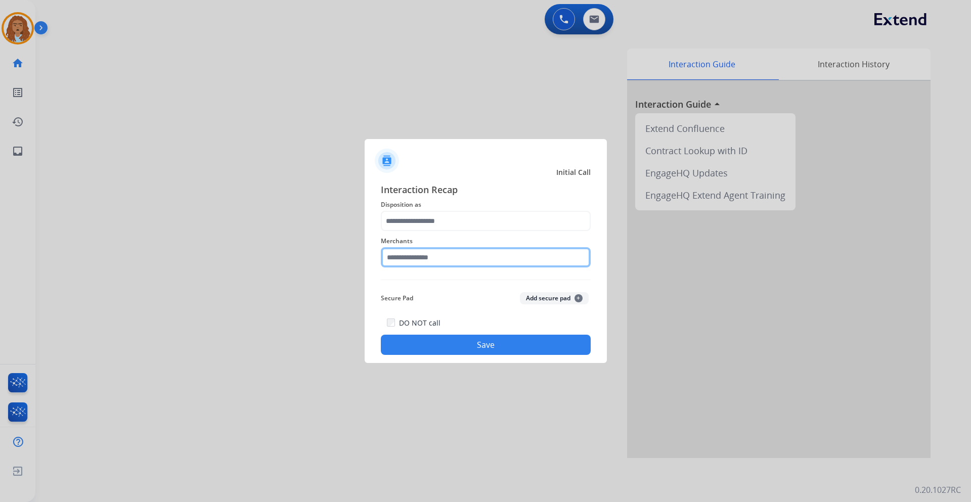
click at [445, 257] on input "text" at bounding box center [486, 257] width 210 height 20
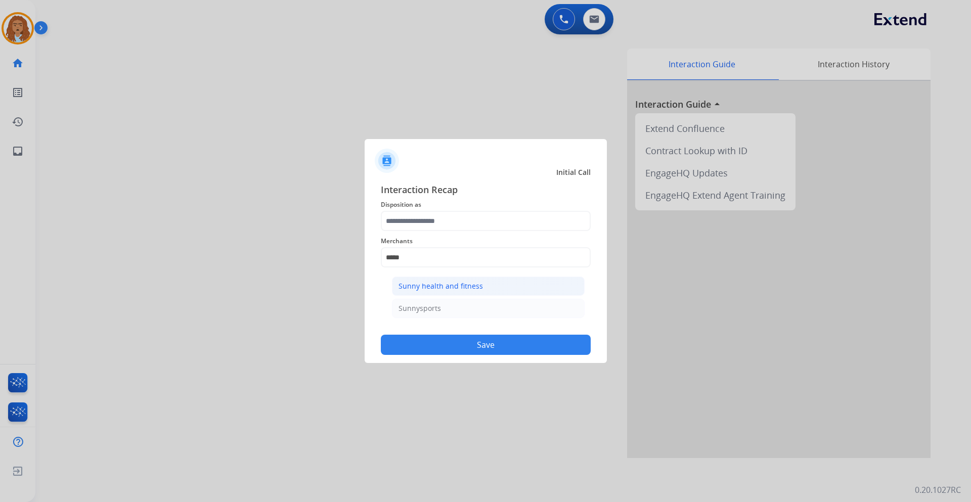
click at [434, 289] on div "Sunny health and fitness" at bounding box center [441, 286] width 84 height 10
type input "**********"
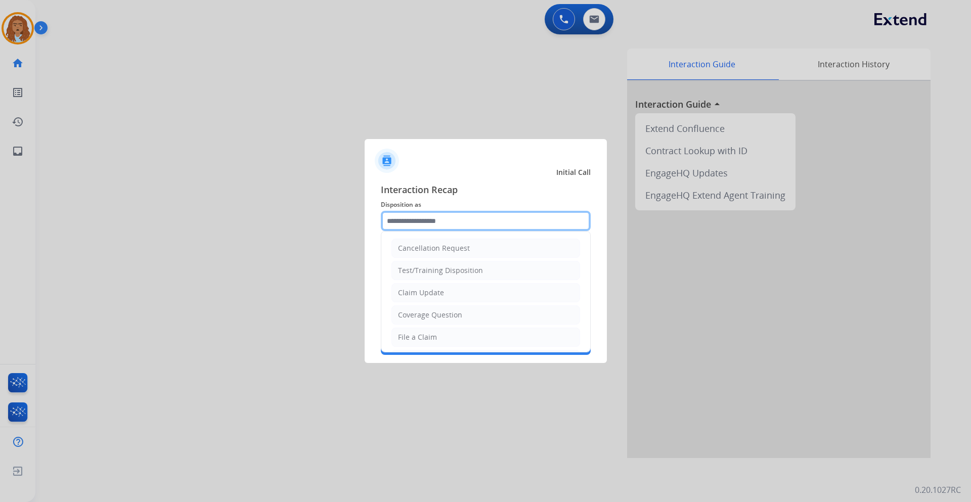
click at [433, 225] on input "text" at bounding box center [486, 221] width 210 height 20
click at [452, 291] on li "Claim Update" at bounding box center [486, 292] width 189 height 19
type input "**********"
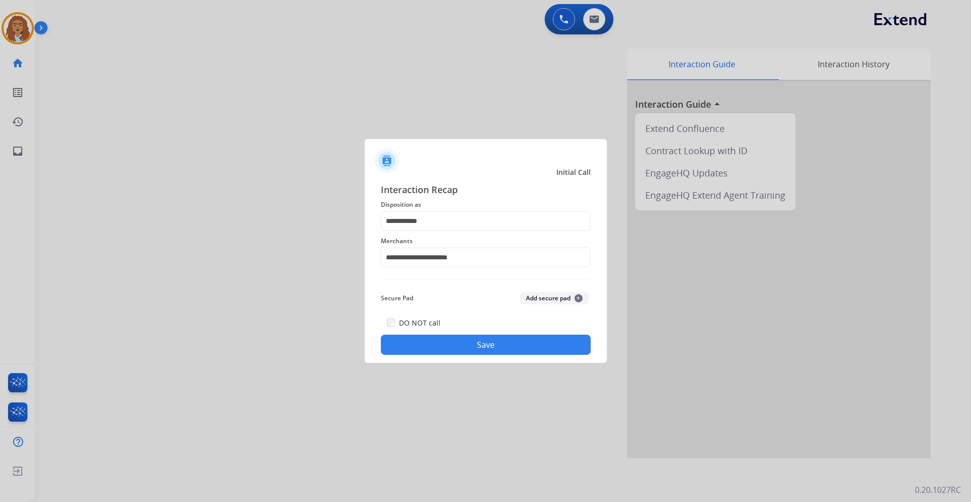
click at [459, 346] on button "Save" at bounding box center [486, 345] width 210 height 20
click at [433, 258] on input "text" at bounding box center [486, 257] width 210 height 20
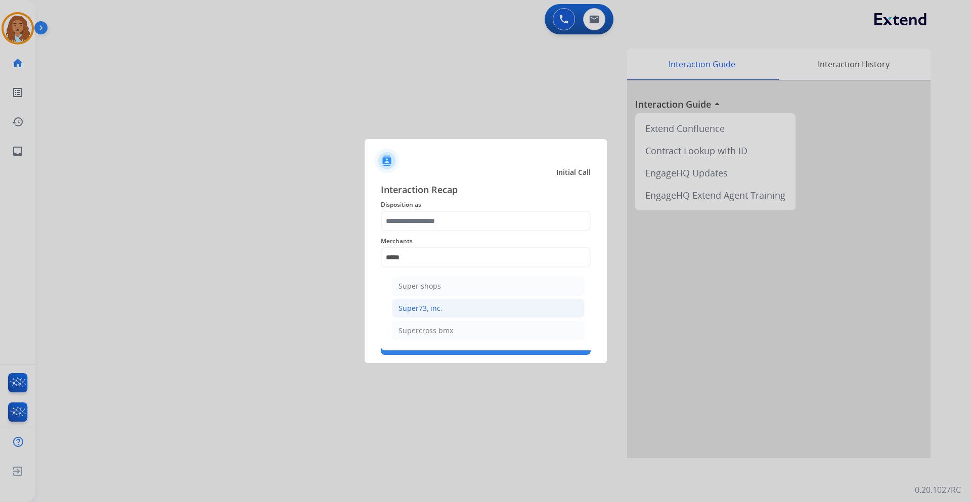
click at [445, 310] on li "Super73, inc." at bounding box center [488, 308] width 193 height 19
type input "**********"
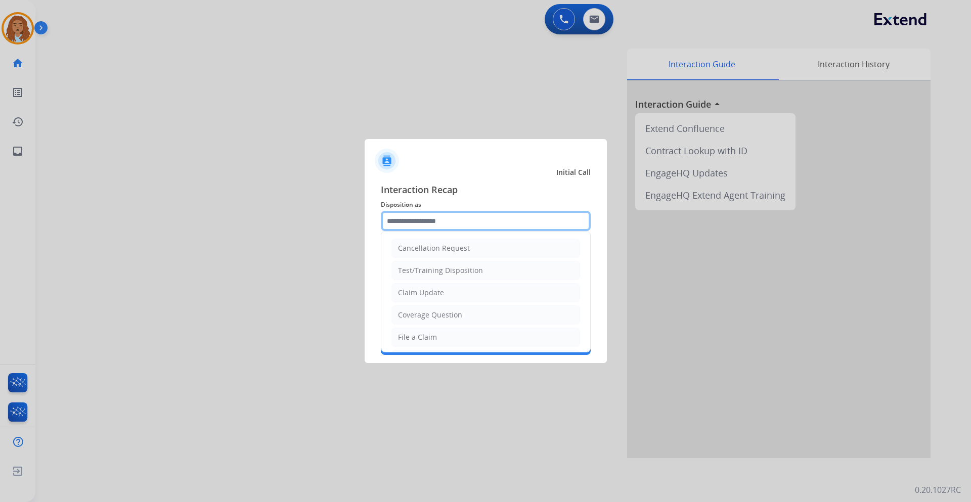
click at [446, 227] on input "text" at bounding box center [486, 221] width 210 height 20
click at [453, 319] on div "Coverage Question" at bounding box center [430, 315] width 64 height 10
type input "**********"
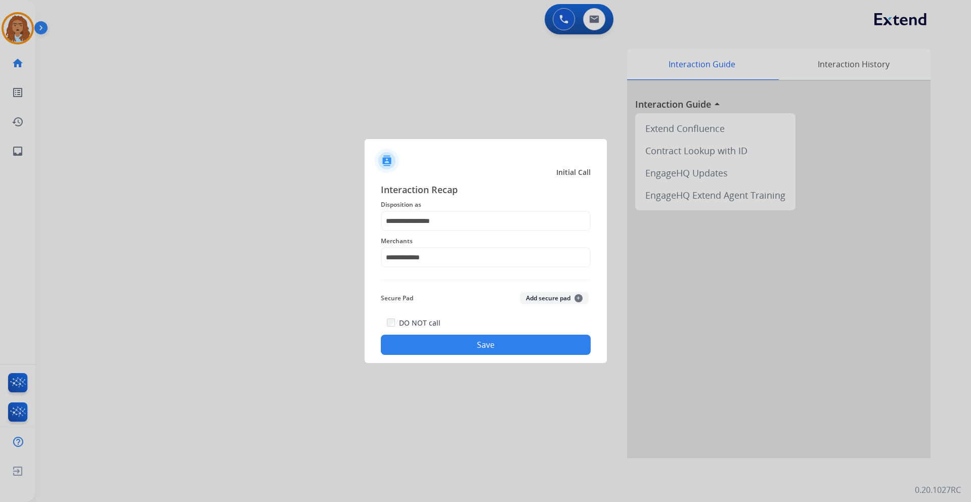
click at [459, 350] on button "Save" at bounding box center [486, 345] width 210 height 20
click at [402, 267] on input "text" at bounding box center [486, 257] width 210 height 20
click at [407, 284] on div "Not found" at bounding box center [416, 286] width 34 height 10
type input "*********"
click at [403, 236] on span "Merchants" at bounding box center [486, 241] width 210 height 12
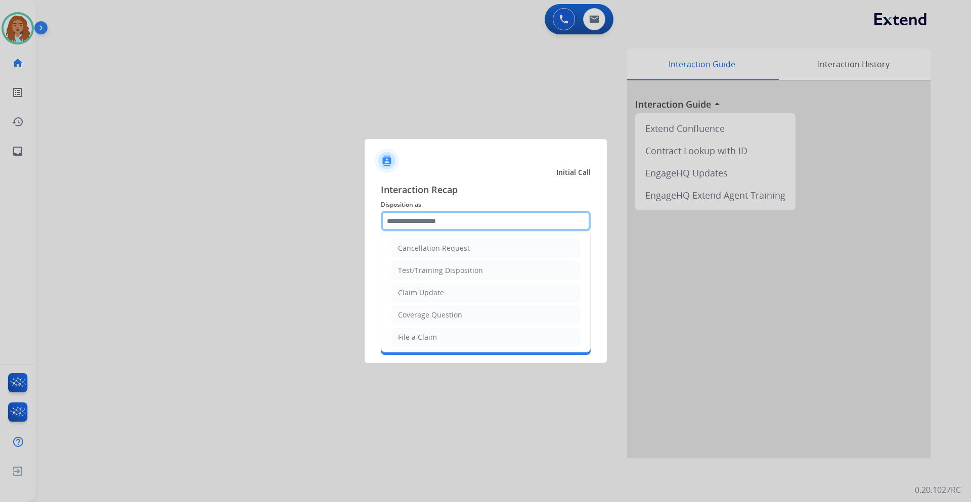
click at [403, 225] on input "text" at bounding box center [486, 221] width 210 height 20
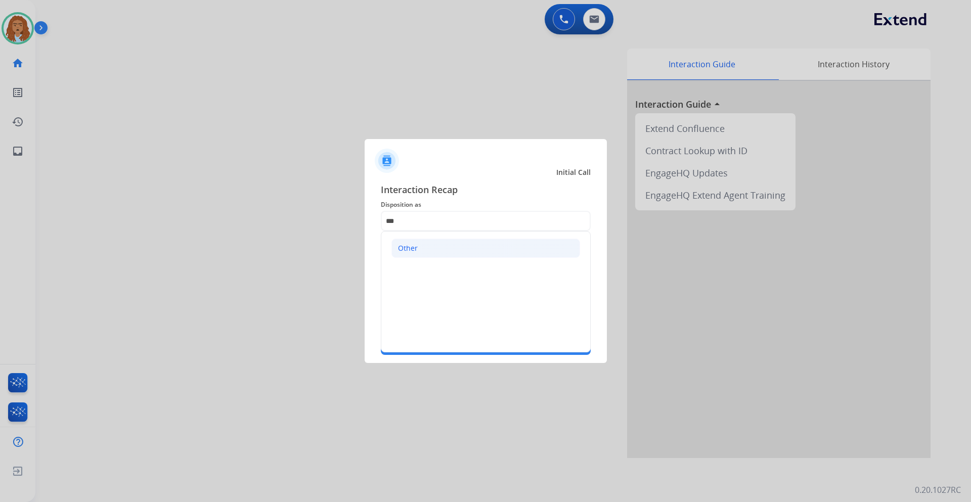
click at [398, 243] on li "Other" at bounding box center [486, 248] width 189 height 19
type input "*****"
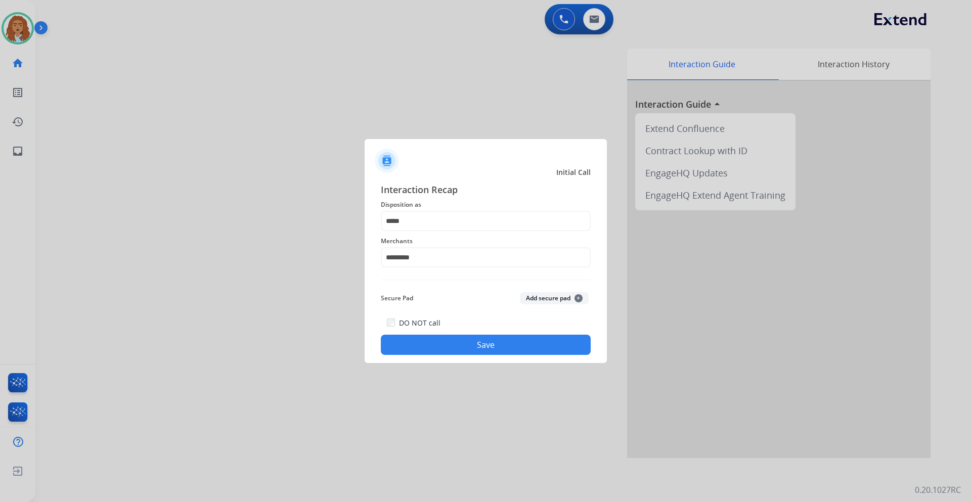
click at [504, 343] on button "Save" at bounding box center [486, 345] width 210 height 20
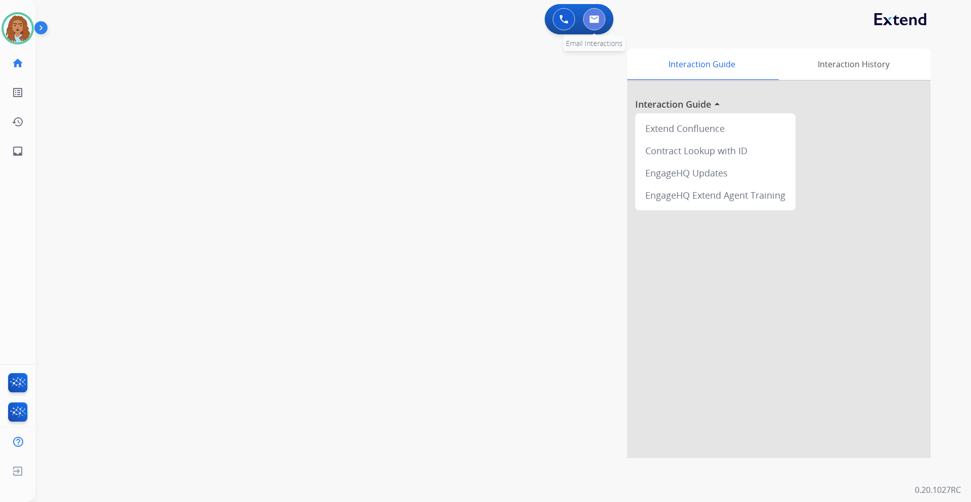
click at [589, 26] on button at bounding box center [594, 19] width 22 height 22
select select "**********"
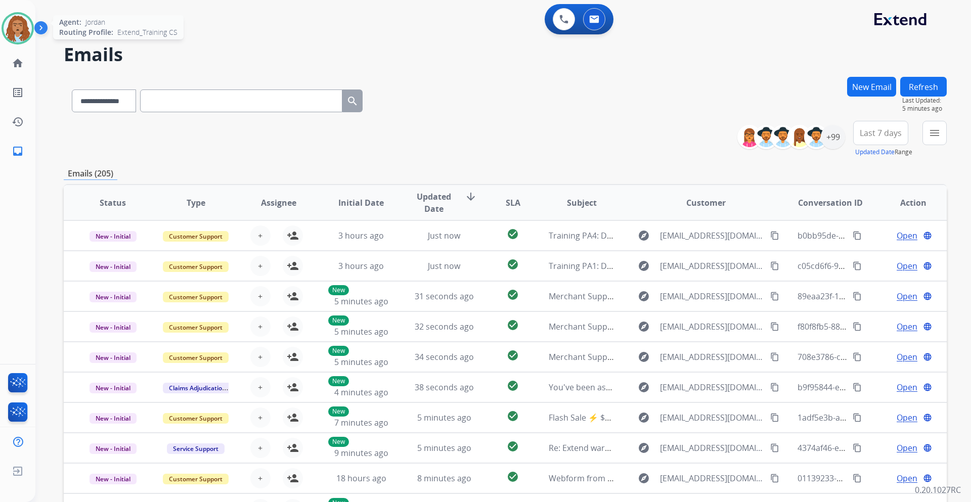
click at [7, 27] on img at bounding box center [18, 28] width 28 height 28
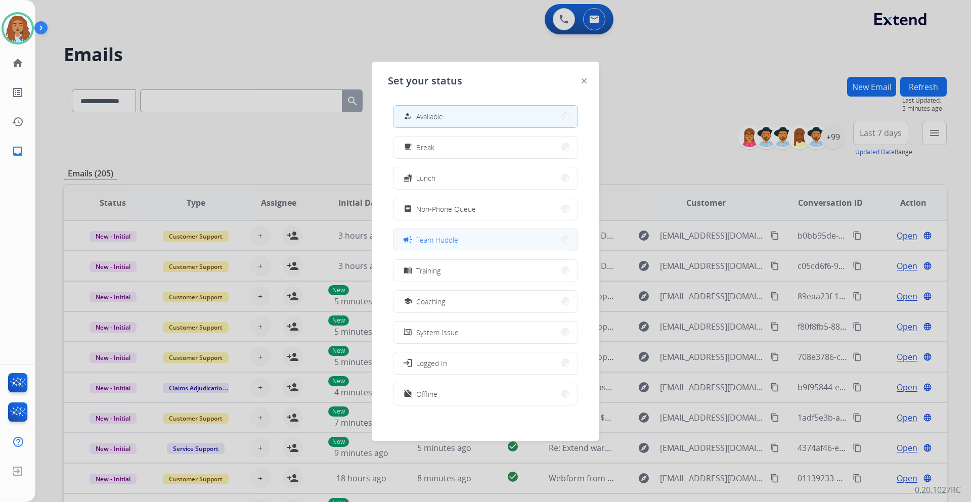
click at [456, 239] on span "Team Huddle" at bounding box center [437, 240] width 42 height 11
